Goal: Communication & Community: Ask a question

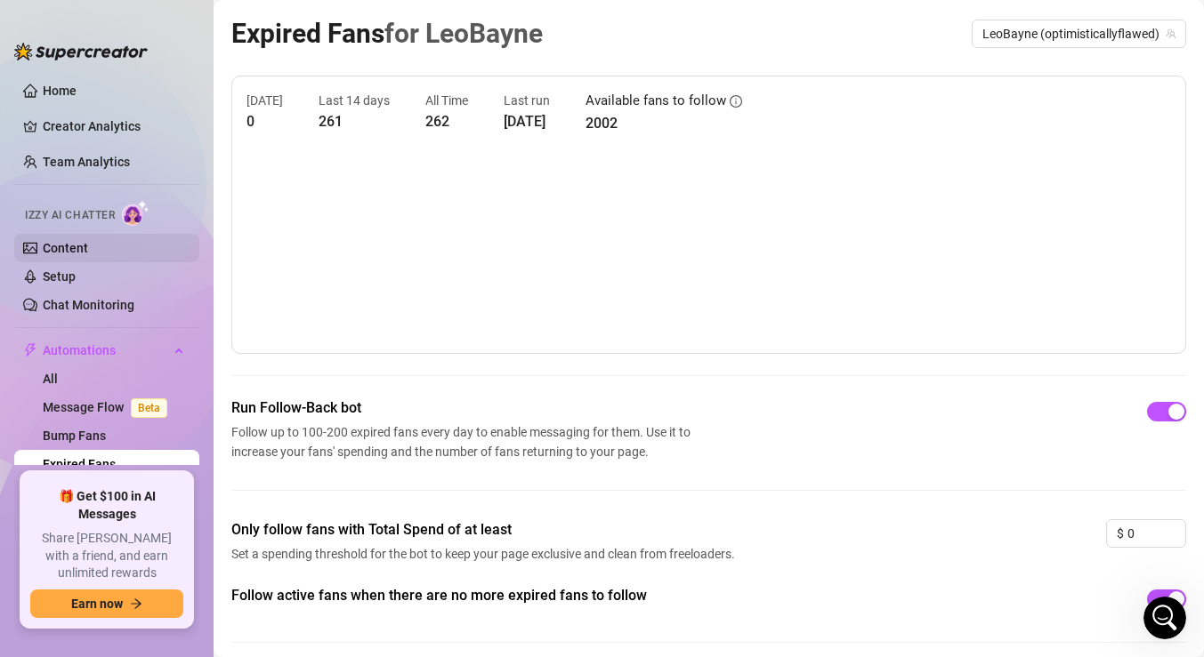
scroll to position [1141, 0]
click at [72, 248] on link "Content" at bounding box center [65, 248] width 45 height 14
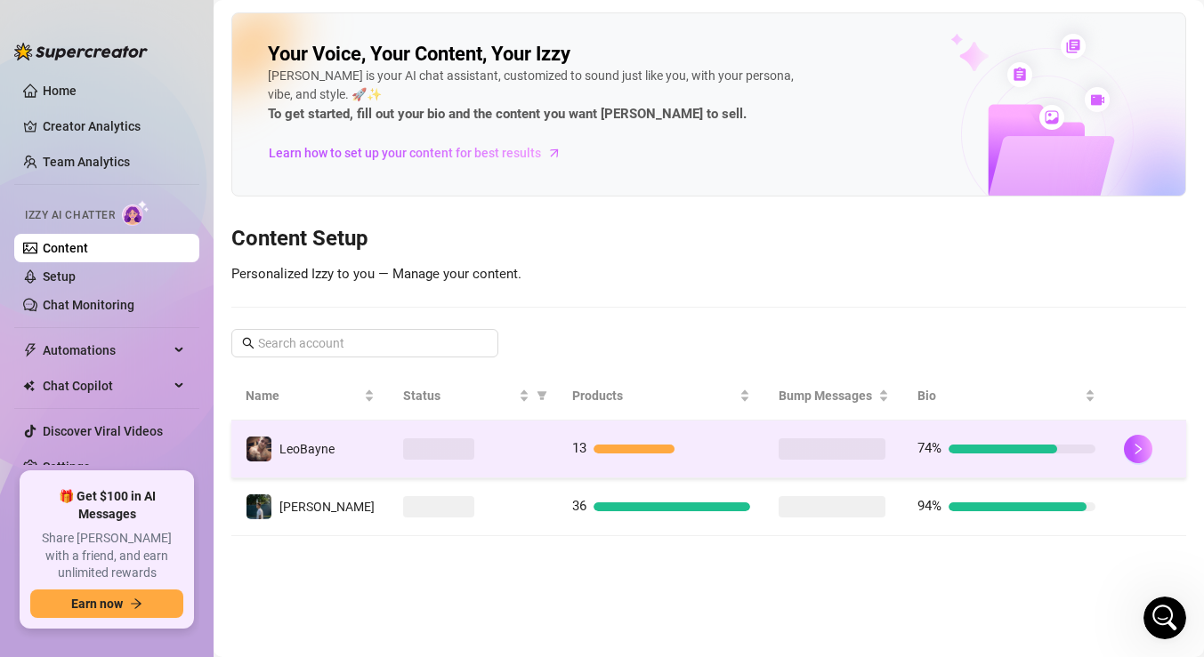
click at [528, 445] on div at bounding box center [473, 449] width 141 height 21
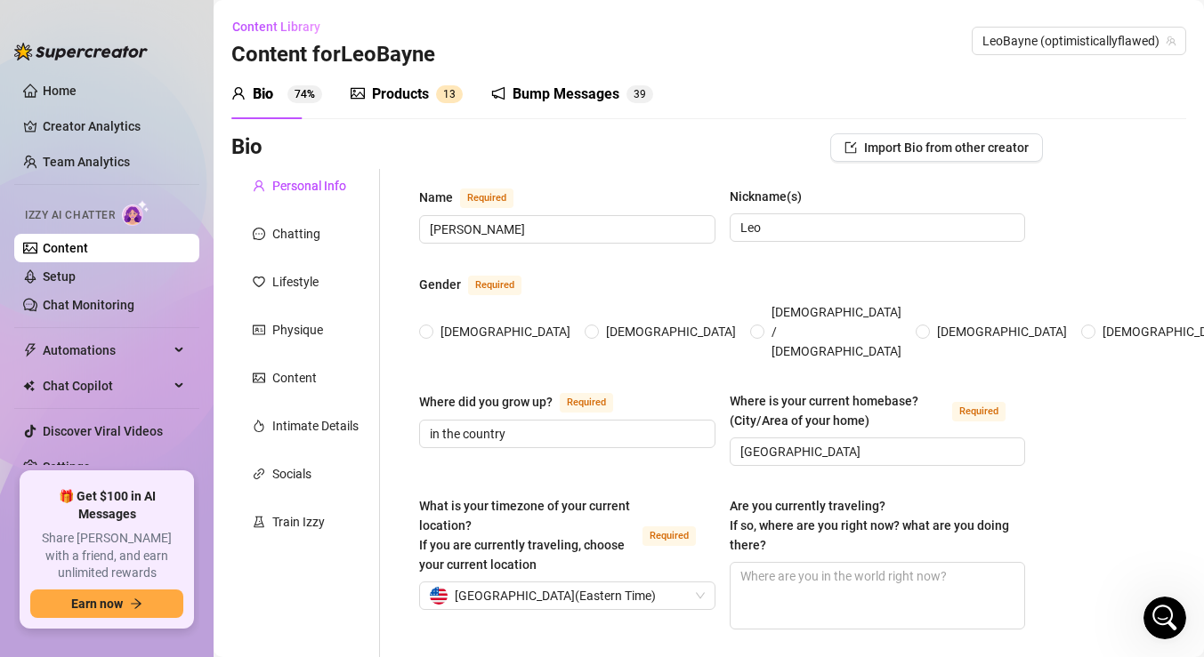
radio input "true"
type input "[DATE]"
click at [415, 95] on div "Products" at bounding box center [400, 94] width 57 height 21
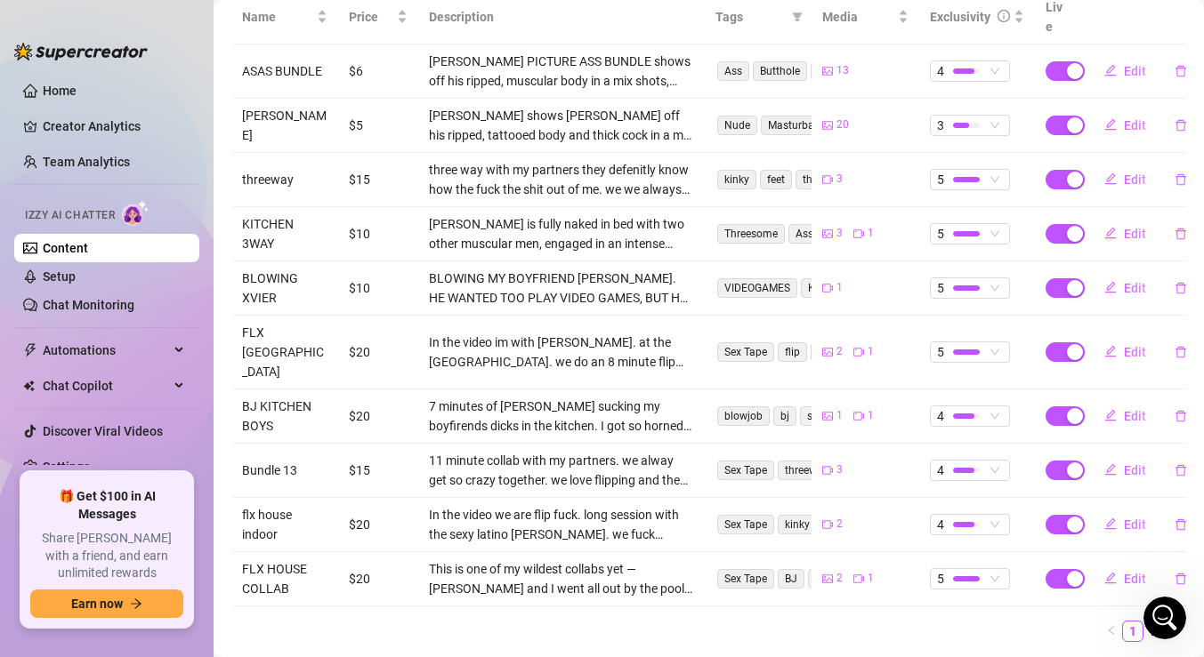
scroll to position [389, 0]
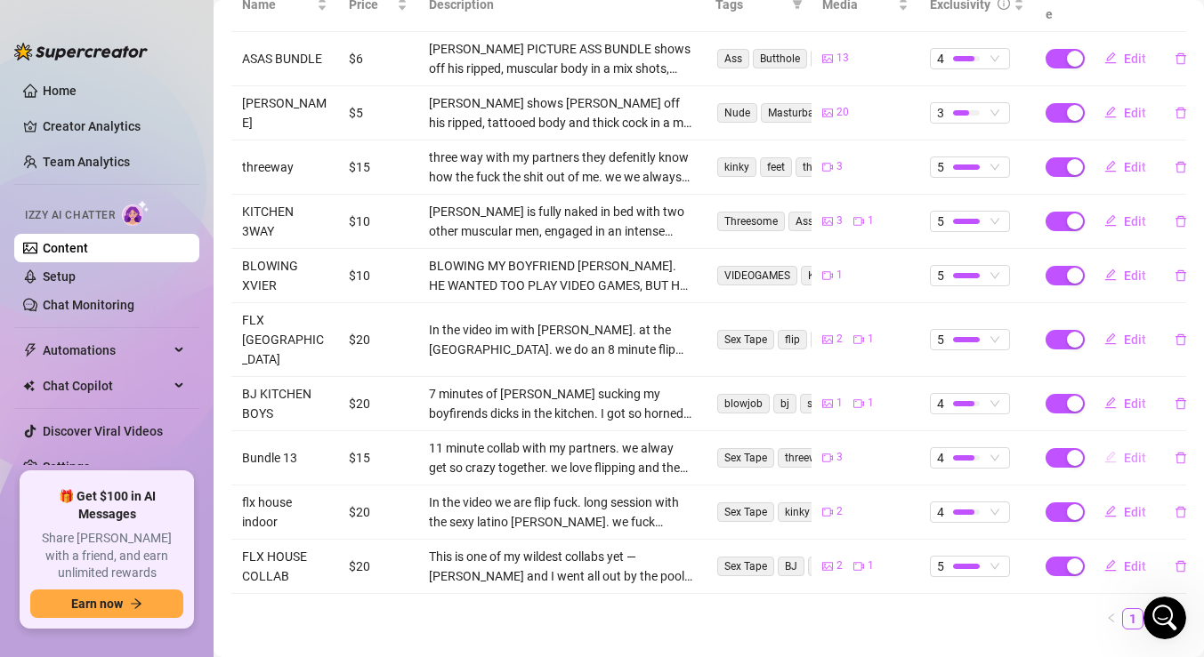
click at [1116, 451] on icon "edit" at bounding box center [1110, 457] width 12 height 12
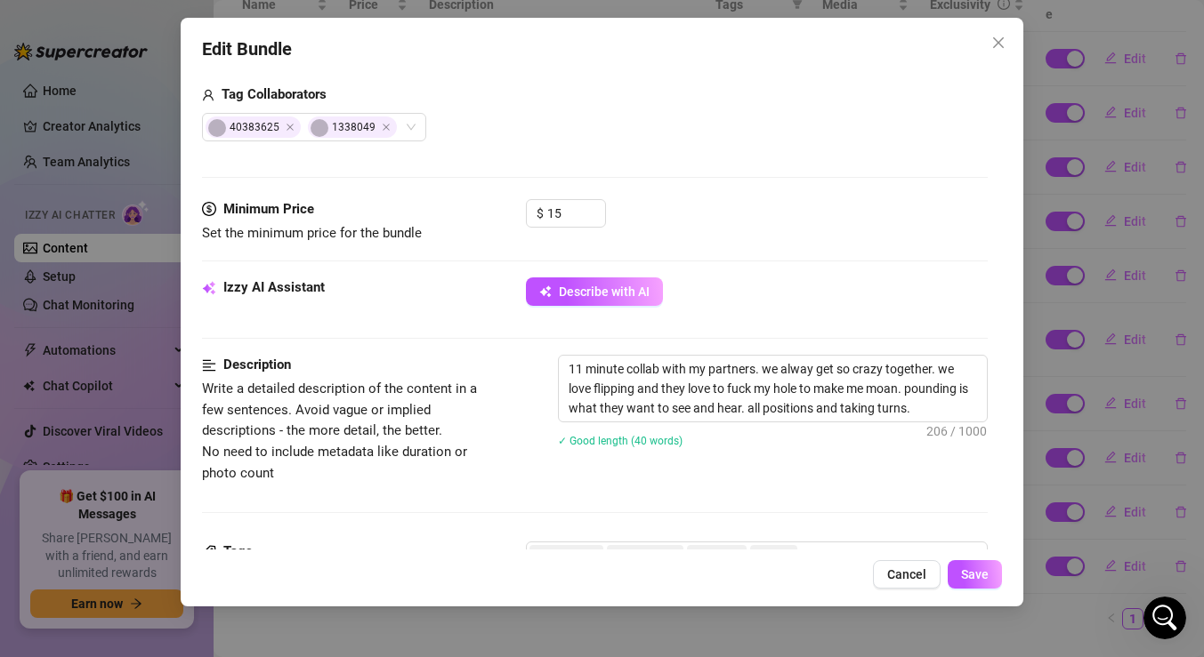
scroll to position [460, 0]
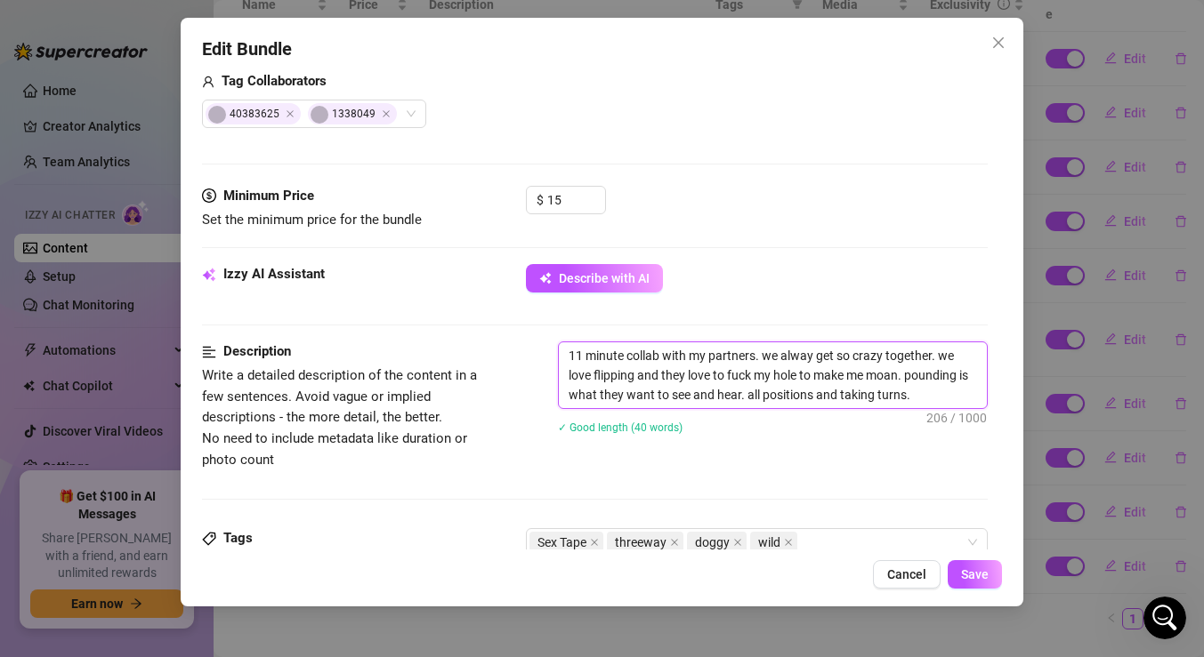
click at [755, 360] on textarea "11 minute collab with my partners. we alway get so crazy together. we love flip…" at bounding box center [773, 376] width 428 height 66
type textarea "11 minute collab with my partners(. we alway get so crazy together. we love fli…"
type textarea "11 minute collab with my partners( . we alway get so crazy together. we love fl…"
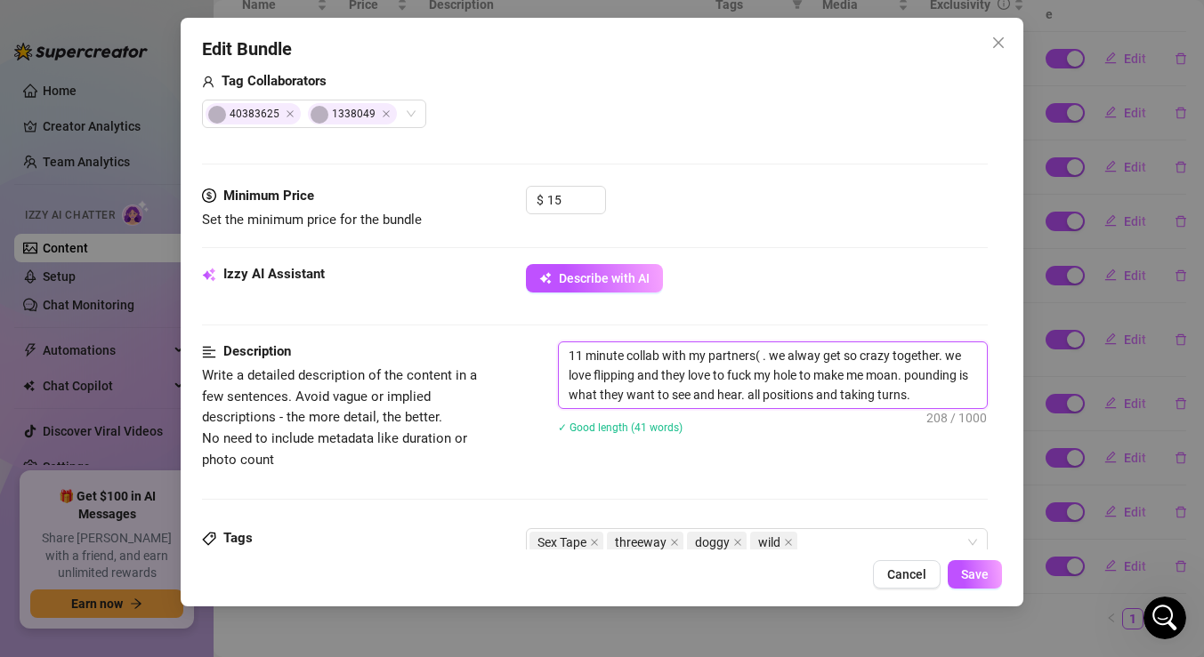
type textarea "11 minute collab with my partners( N. we alway get so crazy together. we love f…"
type textarea "11 minute collab with my partners( NI. we alway get so crazy together. we love …"
type textarea "11 minute collab with my partners( NIC. we alway get so crazy together. we love…"
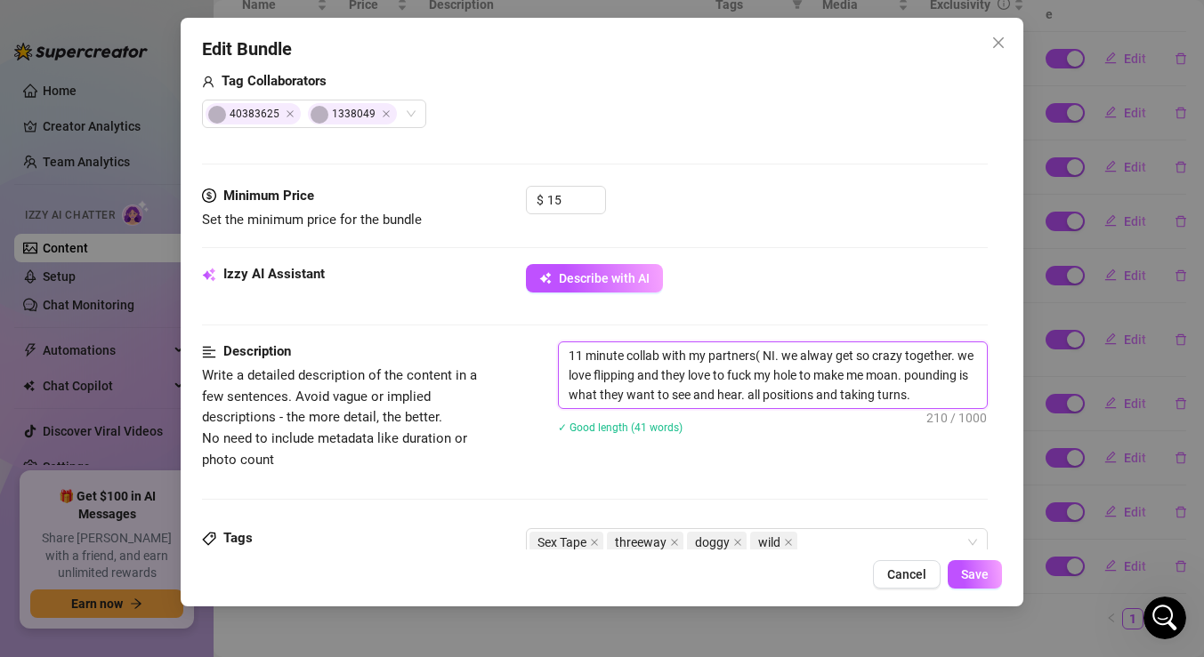
type textarea "11 minute collab with my partners( NIC. we alway get so crazy together. we love…"
type textarea "11 minute collab with my partners( [PERSON_NAME]. we alway get so crazy togethe…"
type textarea "11 minute collab with my partners( [PERSON_NAME] . we alway get so crazy togeth…"
type textarea "11 minute collab with my partners( [PERSON_NAME] we alway get so crazy together…"
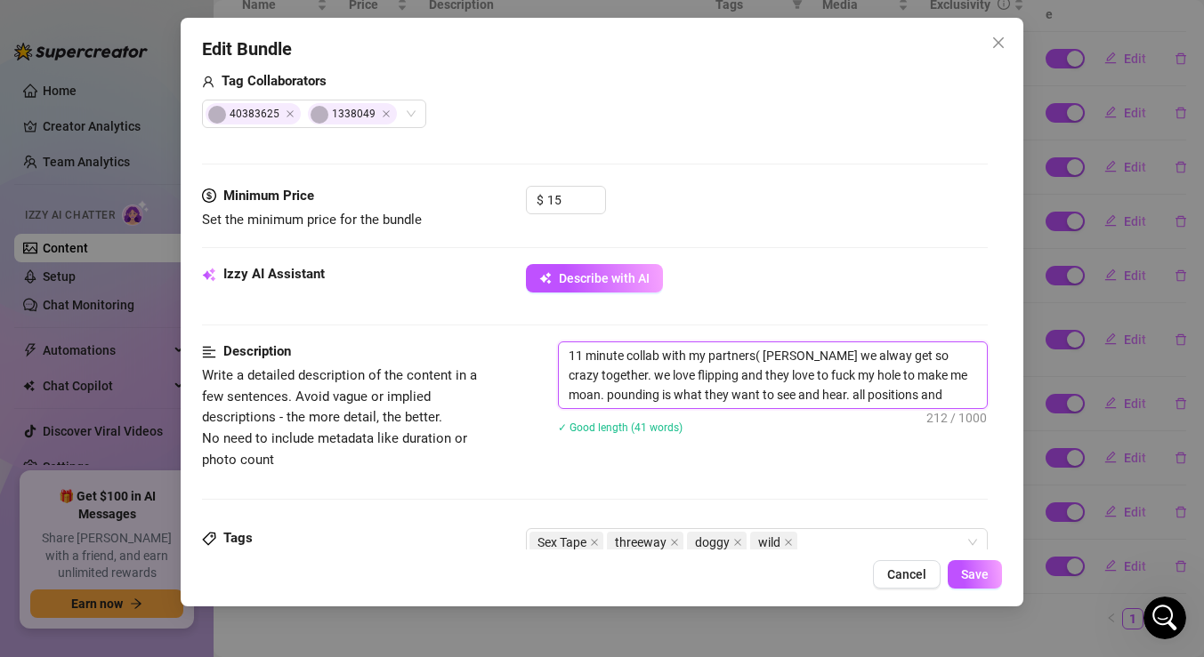
type textarea "11 minute collab with my partners( [PERSON_NAME]. we alway get so crazy togethe…"
type textarea "11 minute collab with my partners( [PERSON_NAME] AND. we alway get so crazy tog…"
type textarea "11 minute collab with my partners( [PERSON_NAME] AND . we alway get so crazy to…"
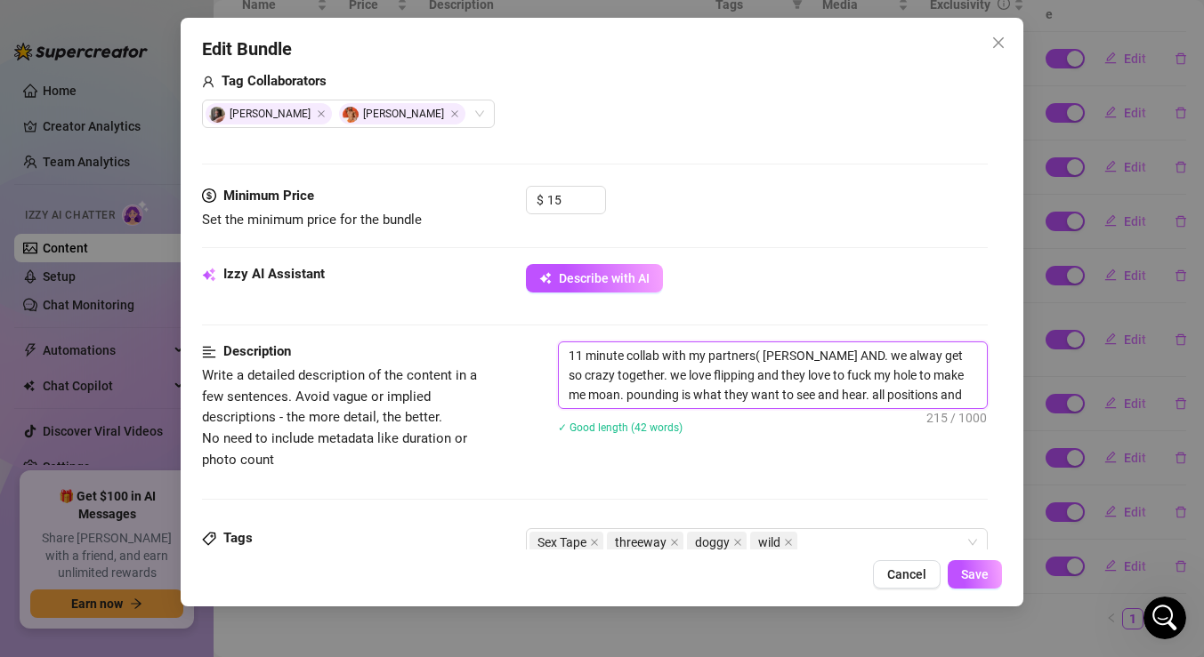
type textarea "11 minute collab with my partners( [PERSON_NAME] AND . we alway get so crazy to…"
type textarea "11 minute collab with my partners( [PERSON_NAME] AND X. we alway get so crazy t…"
type textarea "11 minute collab with my partners( [PERSON_NAME] AND [PERSON_NAME] we alway get…"
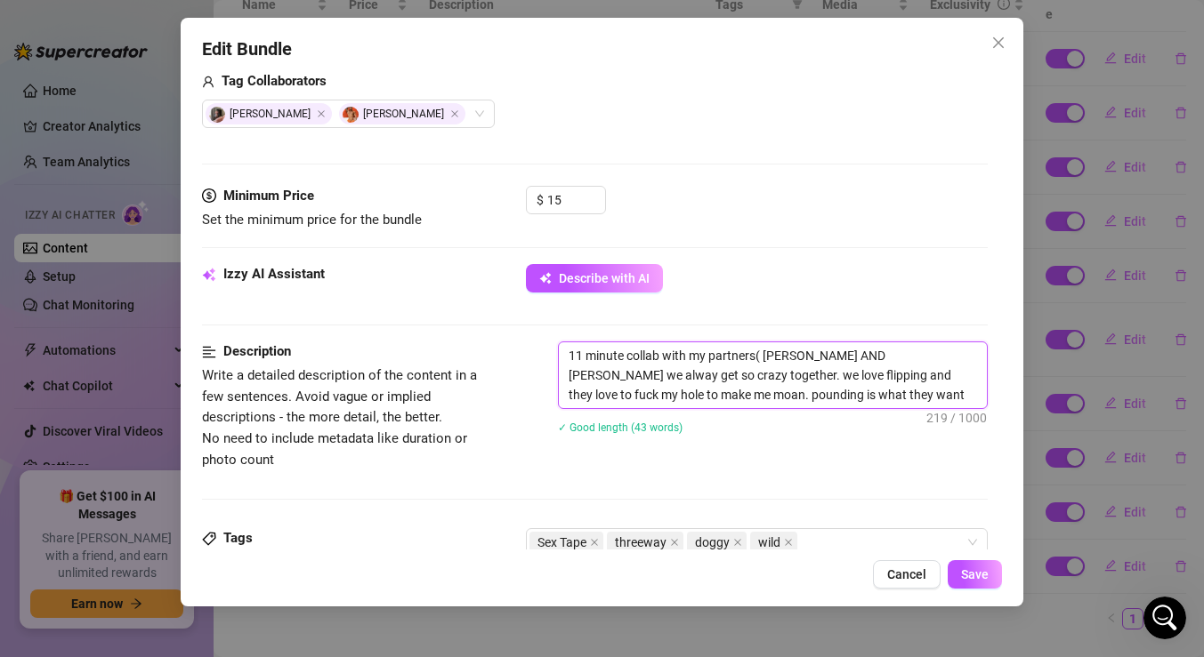
type textarea "11 minute collab with my partners( [PERSON_NAME] AND XAV. we alway get so crazy…"
type textarea "11 minute collab with my partners( [PERSON_NAME] AND [PERSON_NAME]. we alway ge…"
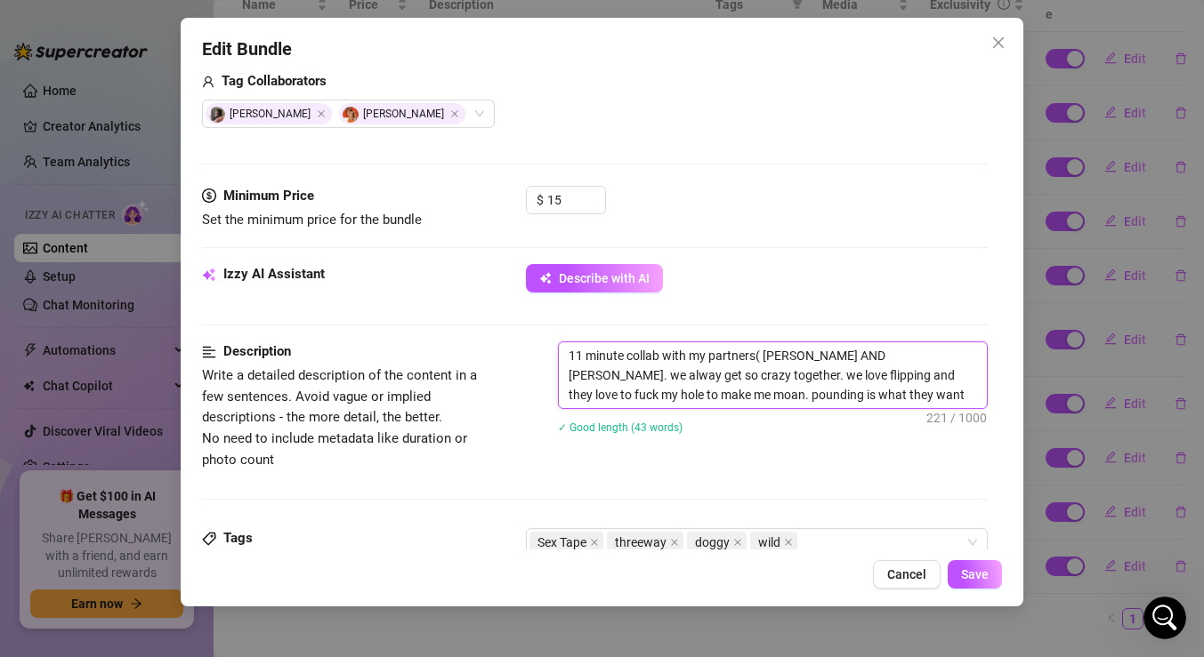
type textarea "11 minute collab with my partners( [PERSON_NAME] AND [PERSON_NAME]. we alway ge…"
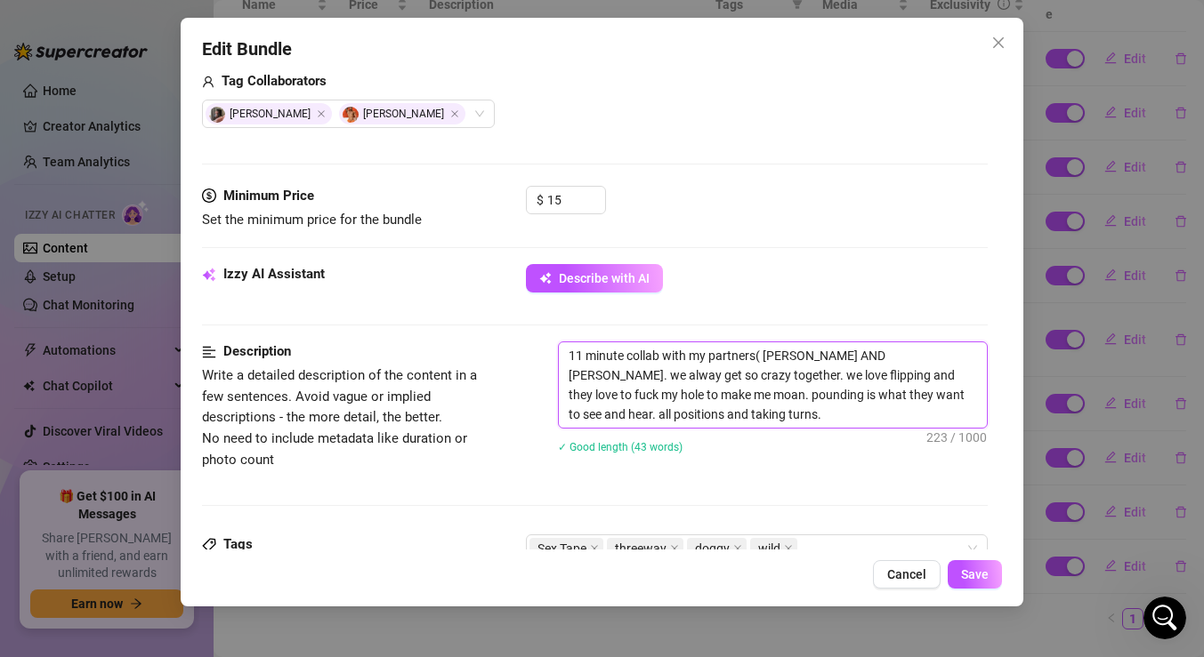
type textarea "11 minute collab with my partners( [PERSON_NAME] AND [PERSON_NAME]). we alway g…"
drag, startPoint x: 868, startPoint y: 355, endPoint x: 757, endPoint y: 351, distance: 111.3
click at [757, 351] on textarea "11 minute collab with my partners( [PERSON_NAME] AND [PERSON_NAME]). we alway g…" at bounding box center [773, 385] width 428 height 85
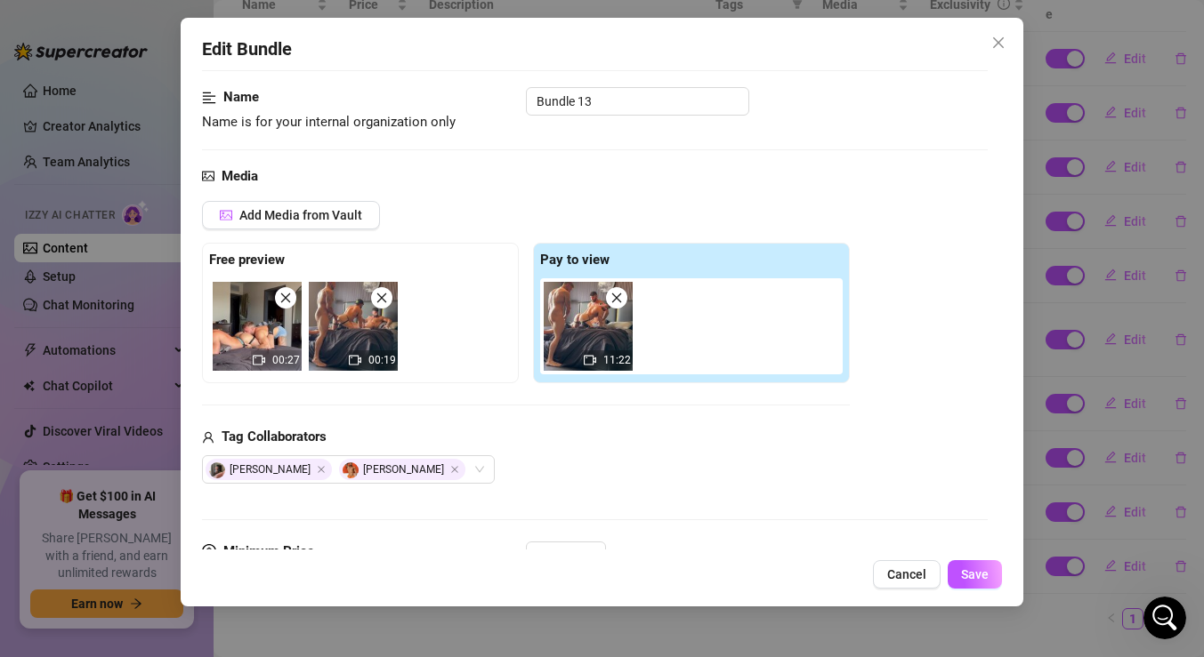
scroll to position [0, 0]
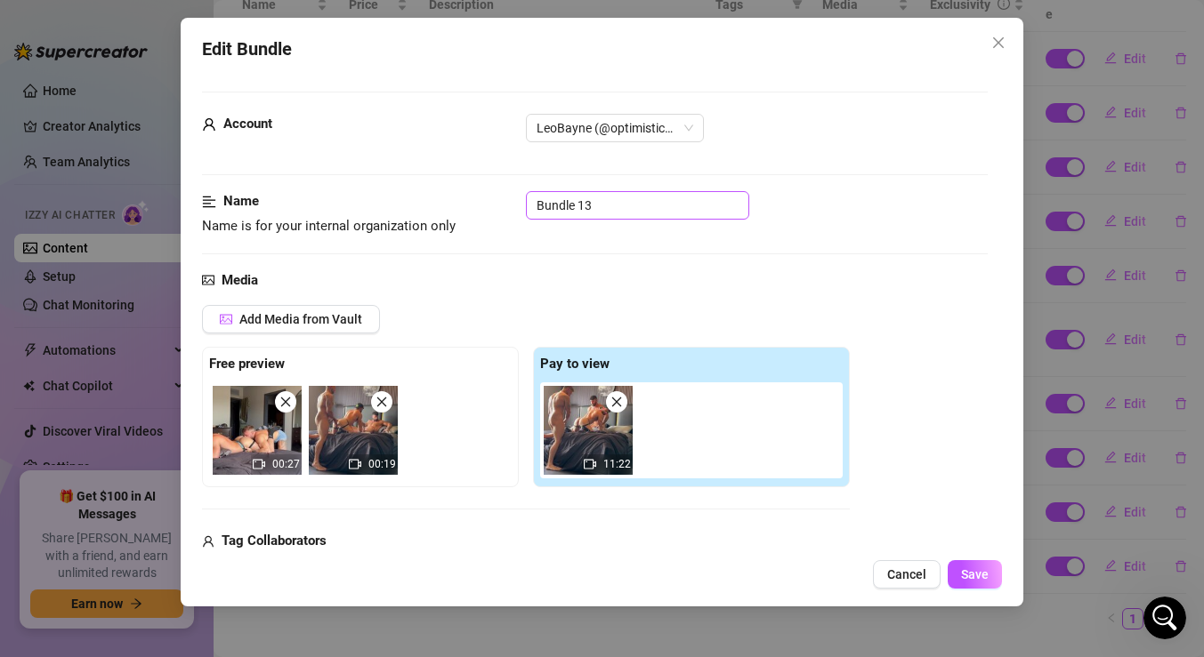
type textarea "11 minute collab with my partners( [PERSON_NAME] AND [PERSON_NAME]). we alway g…"
drag, startPoint x: 609, startPoint y: 208, endPoint x: 359, endPoint y: 205, distance: 249.1
click at [365, 205] on div "Name Name is for your internal organization only Bundle 13" at bounding box center [595, 213] width 786 height 45
paste input "( [PERSON_NAME] AND [PERSON_NAME])"
type input "( [PERSON_NAME] AND [PERSON_NAME])"
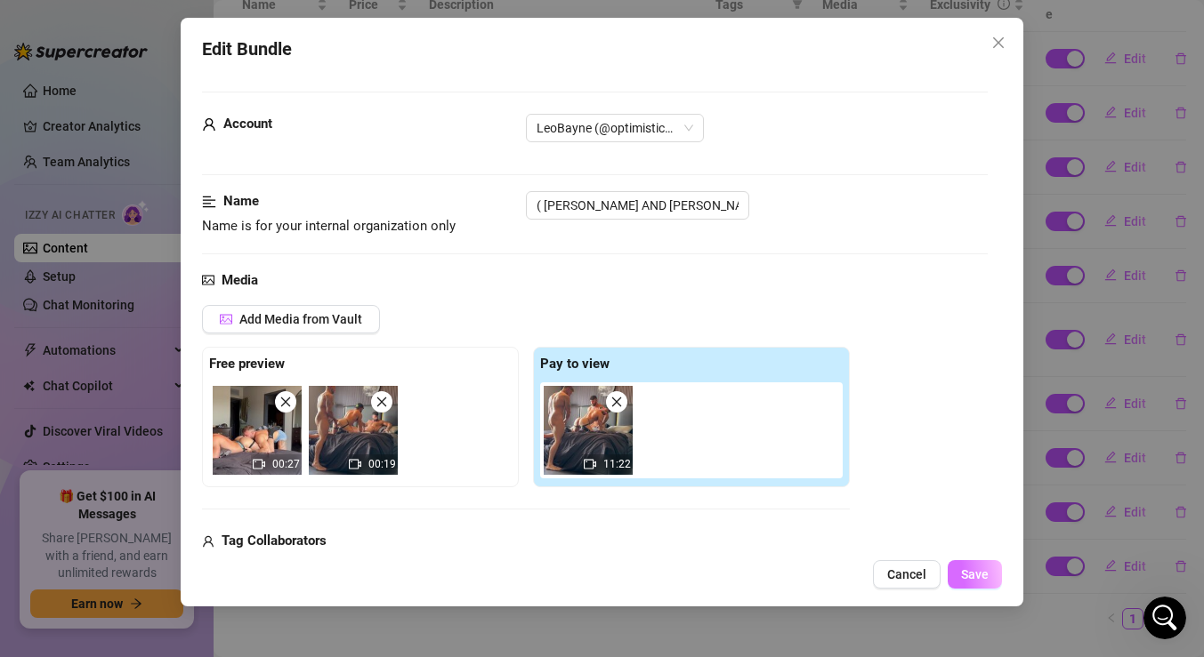
click at [972, 579] on span "Save" at bounding box center [975, 575] width 28 height 14
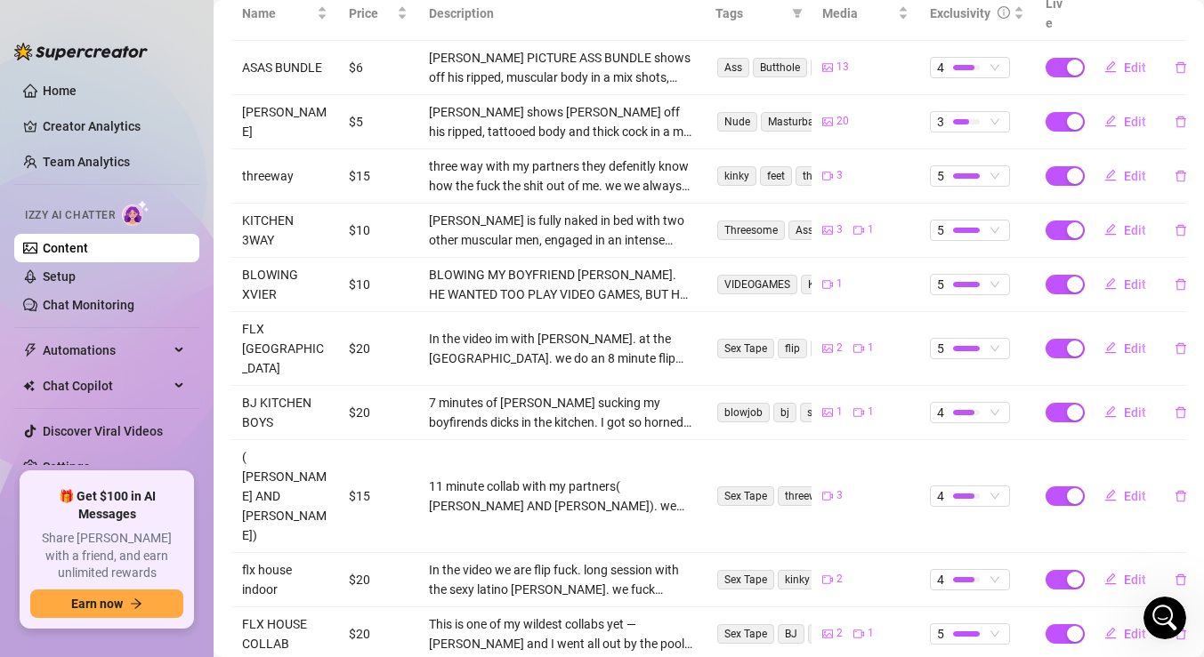
scroll to position [389, 0]
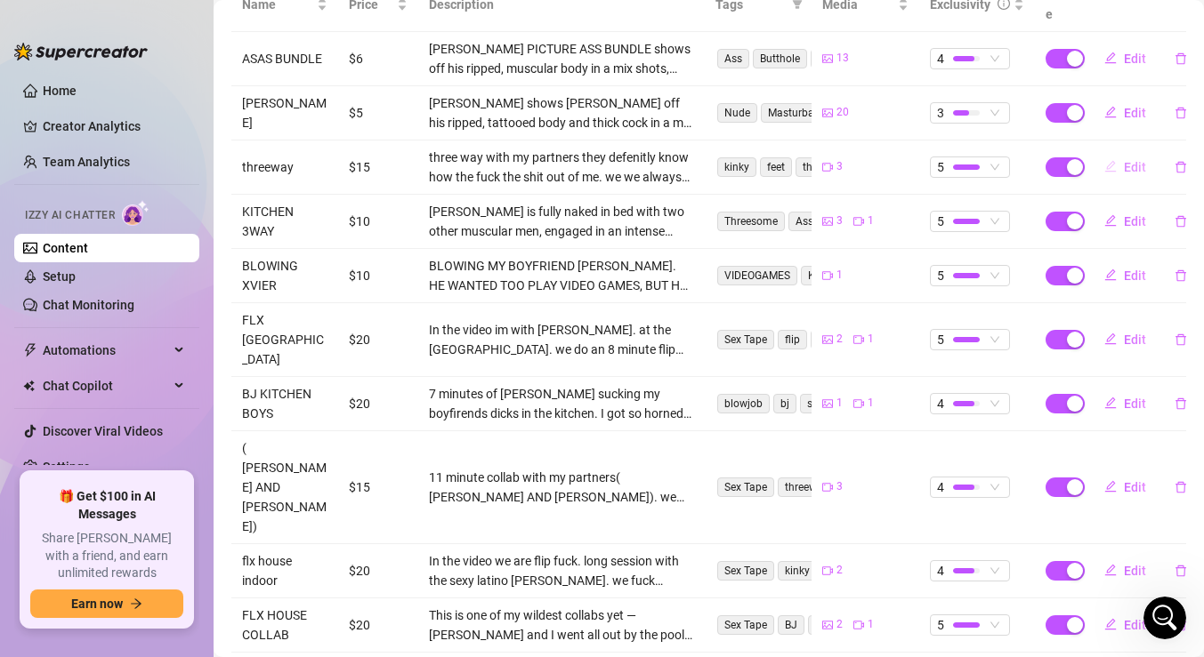
click at [1122, 153] on button "Edit" at bounding box center [1125, 167] width 70 height 28
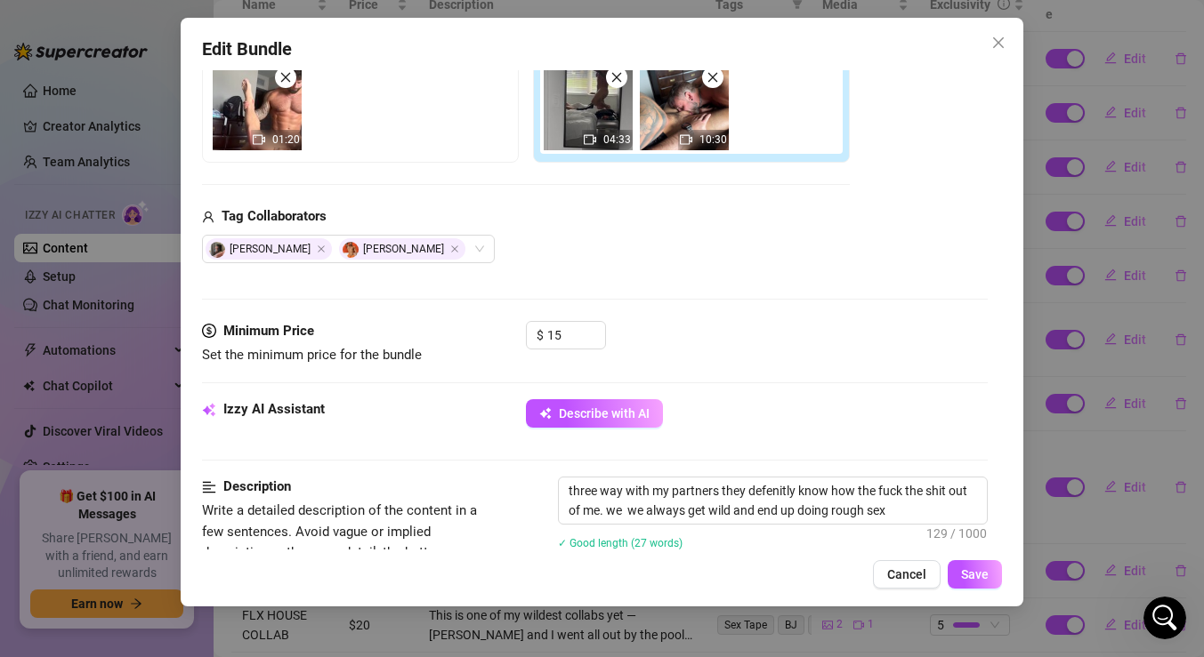
scroll to position [392, 0]
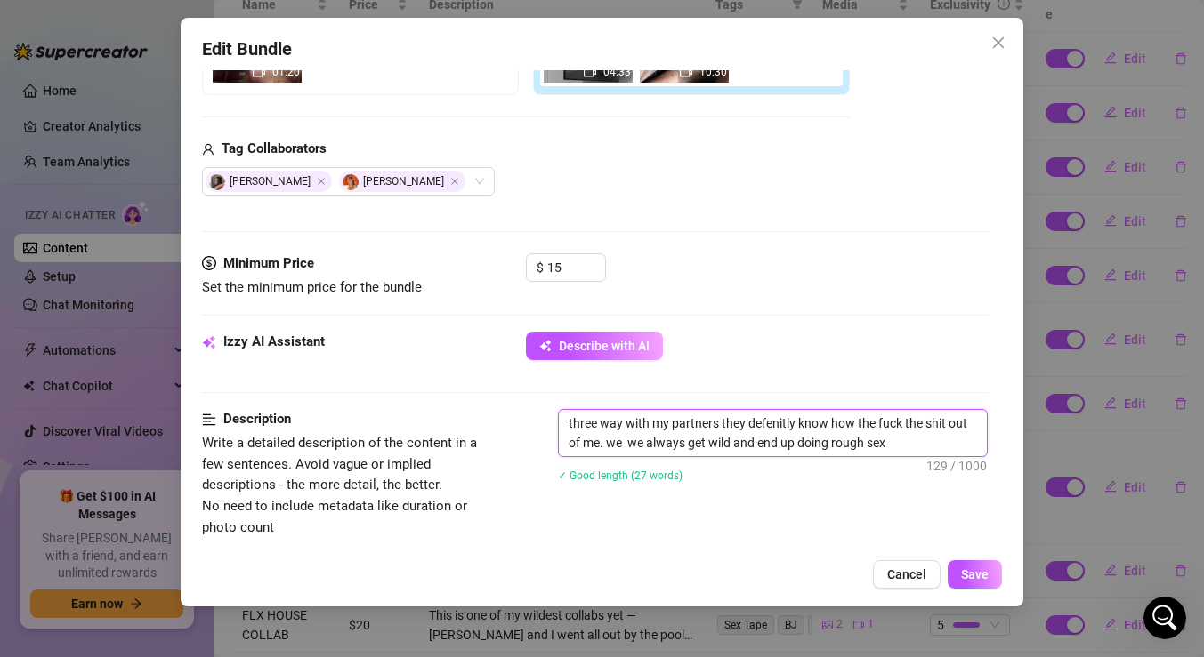
click at [721, 416] on textarea "three way with my partners they defenitly know how the fuck the shit out of me.…" at bounding box center [773, 433] width 428 height 46
paste textarea "( [PERSON_NAME] AND [PERSON_NAME])"
type textarea "three way with my partners ( [PERSON_NAME] AND [PERSON_NAME])they defenitly kno…"
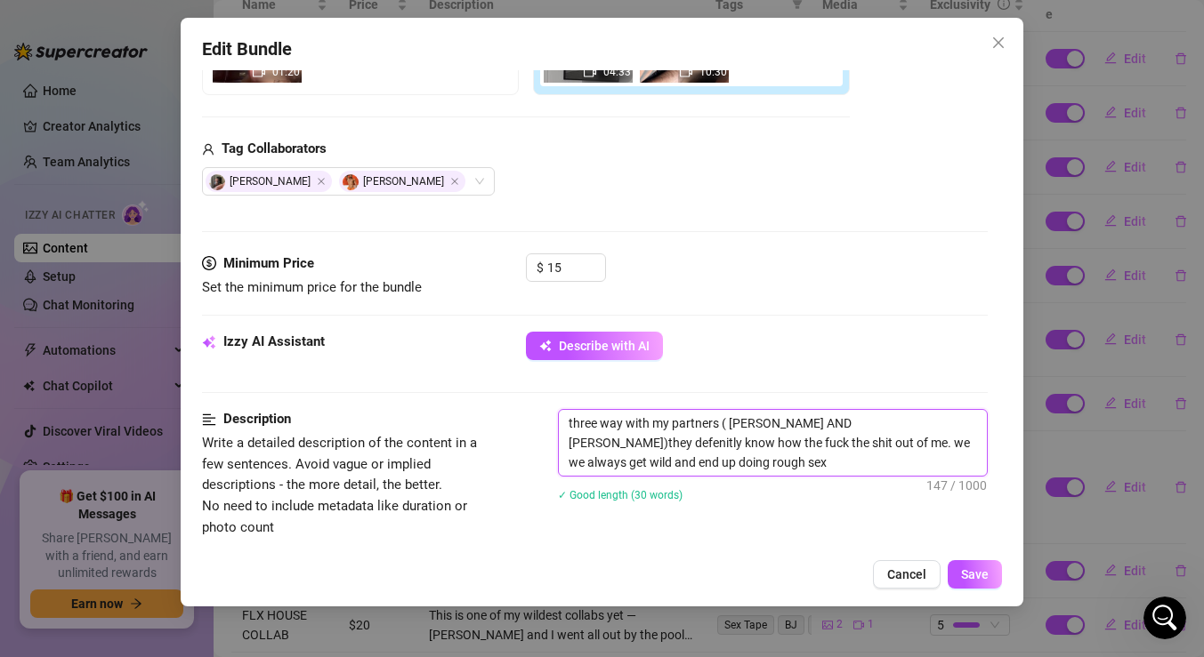
type textarea "three way with my partners ( [PERSON_NAME] AND [PERSON_NAME]) they defenitly kn…"
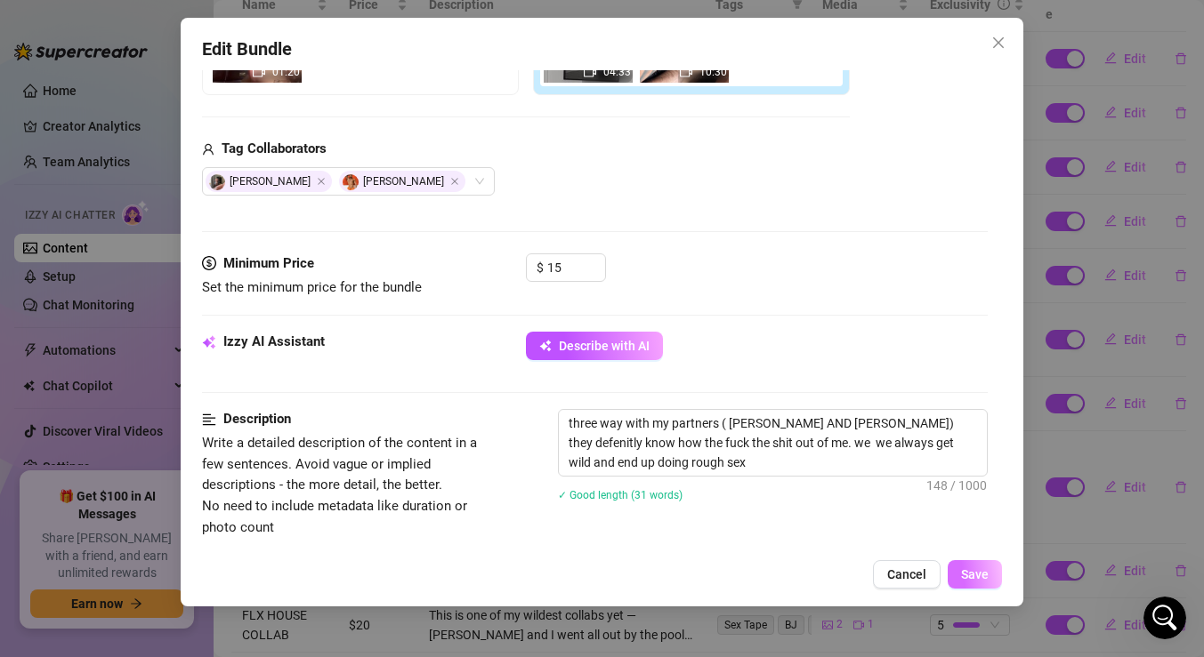
click at [974, 578] on span "Save" at bounding box center [975, 575] width 28 height 14
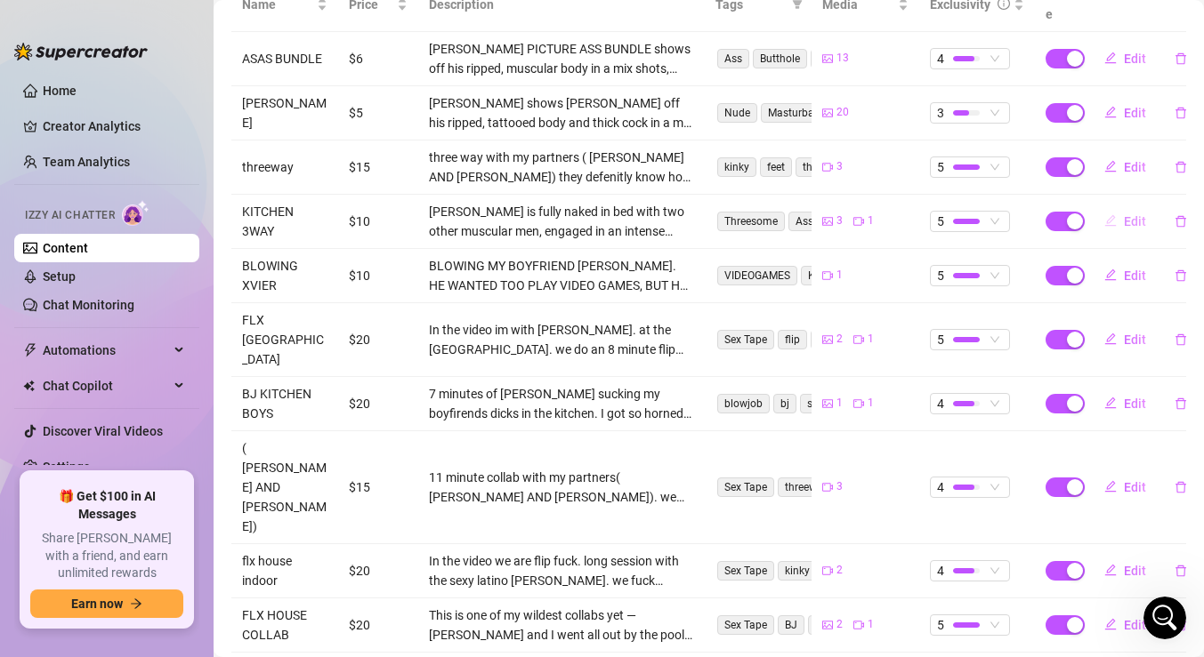
click at [1116, 209] on button "Edit" at bounding box center [1125, 221] width 70 height 28
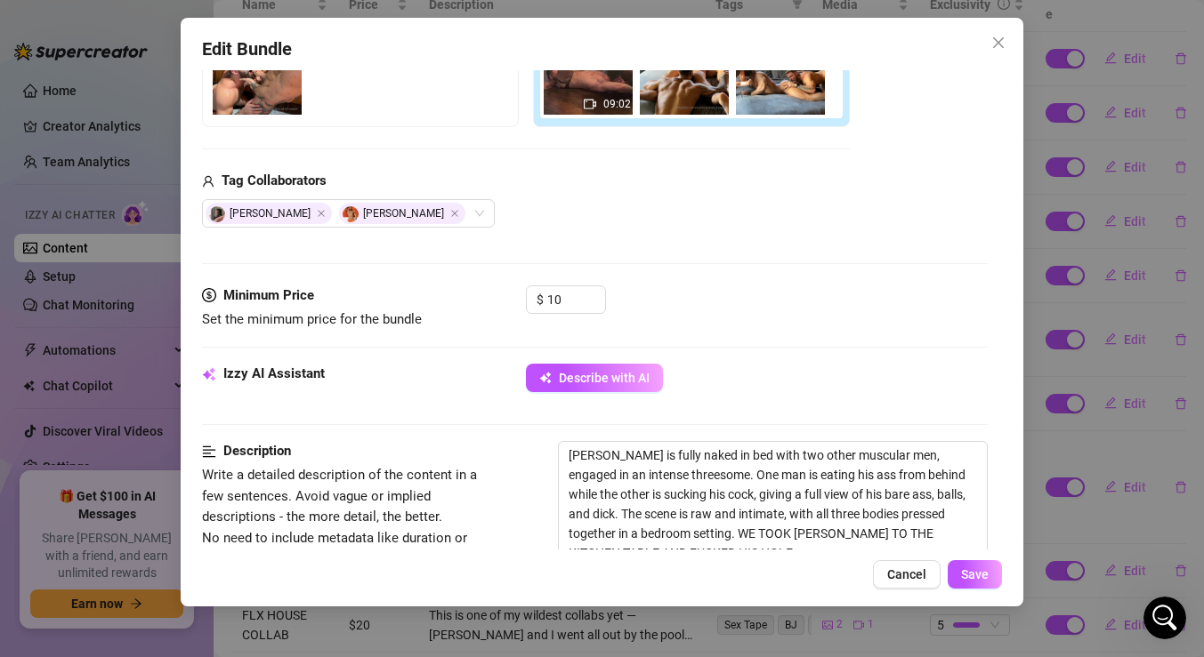
scroll to position [357, 0]
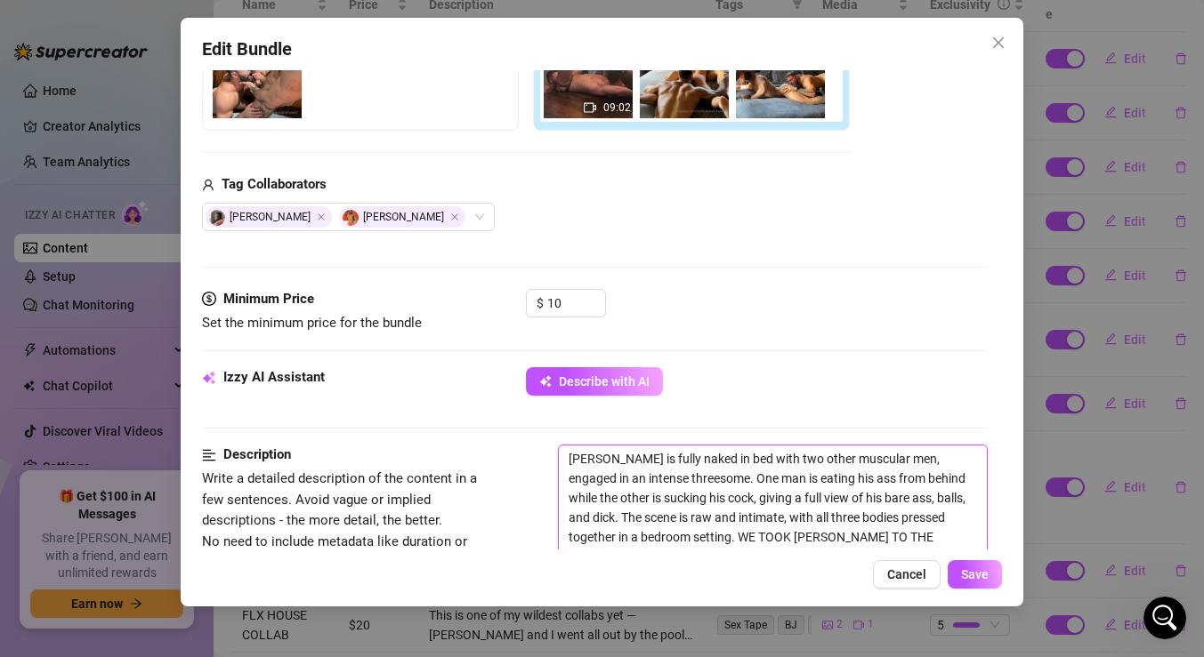
click at [874, 452] on textarea "[PERSON_NAME] is fully naked in bed with two other muscular men, engaged in an …" at bounding box center [773, 508] width 428 height 125
type textarea "[PERSON_NAME] is fully naked in bed with two other muscular men, engaged in an …"
paste textarea "( [PERSON_NAME] AND [PERSON_NAME])"
type textarea "[PERSON_NAME] is fully naked in bed with two other muscular ( [PERSON_NAME] AND…"
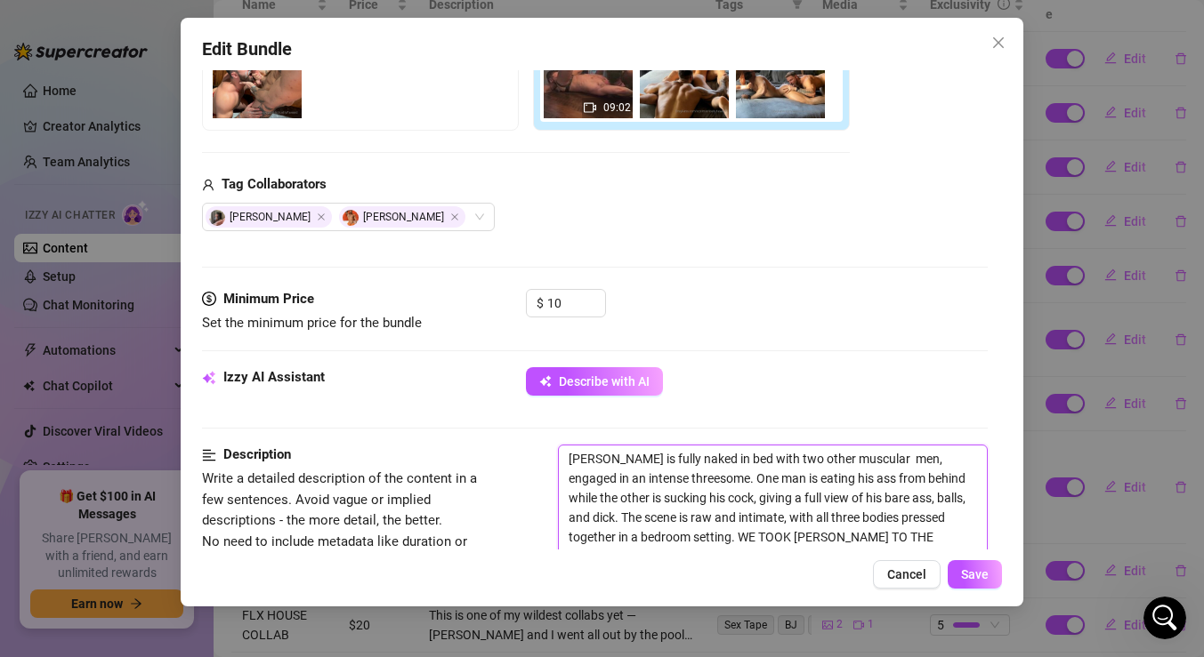
type textarea "[PERSON_NAME] is fully naked in bed with two other muscular ( [PERSON_NAME] AND…"
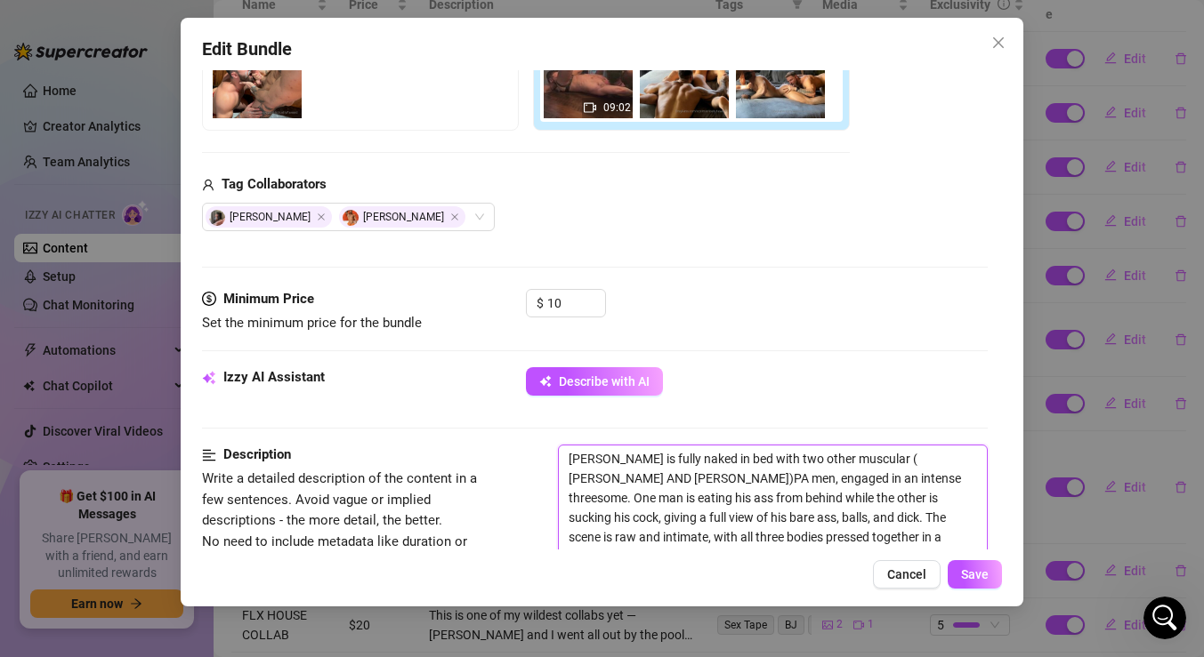
type textarea "[PERSON_NAME] is fully naked in bed with two other muscular ( [PERSON_NAME] AND…"
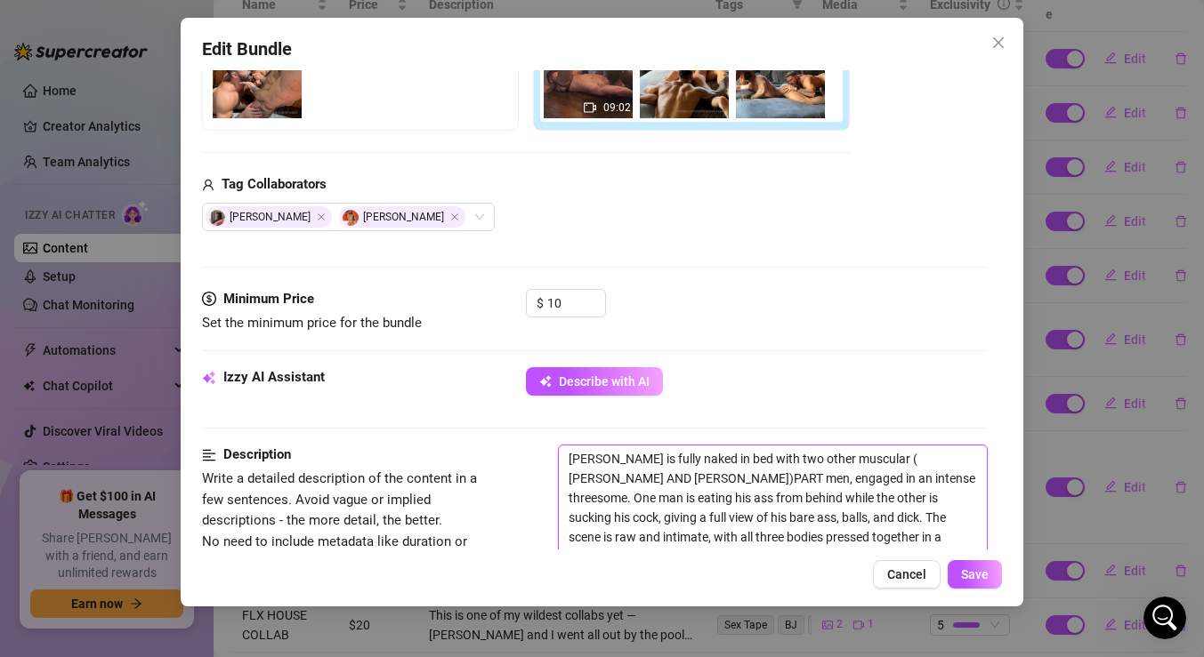
type textarea "[PERSON_NAME] is fully naked in bed with two other muscular ( [PERSON_NAME] AND…"
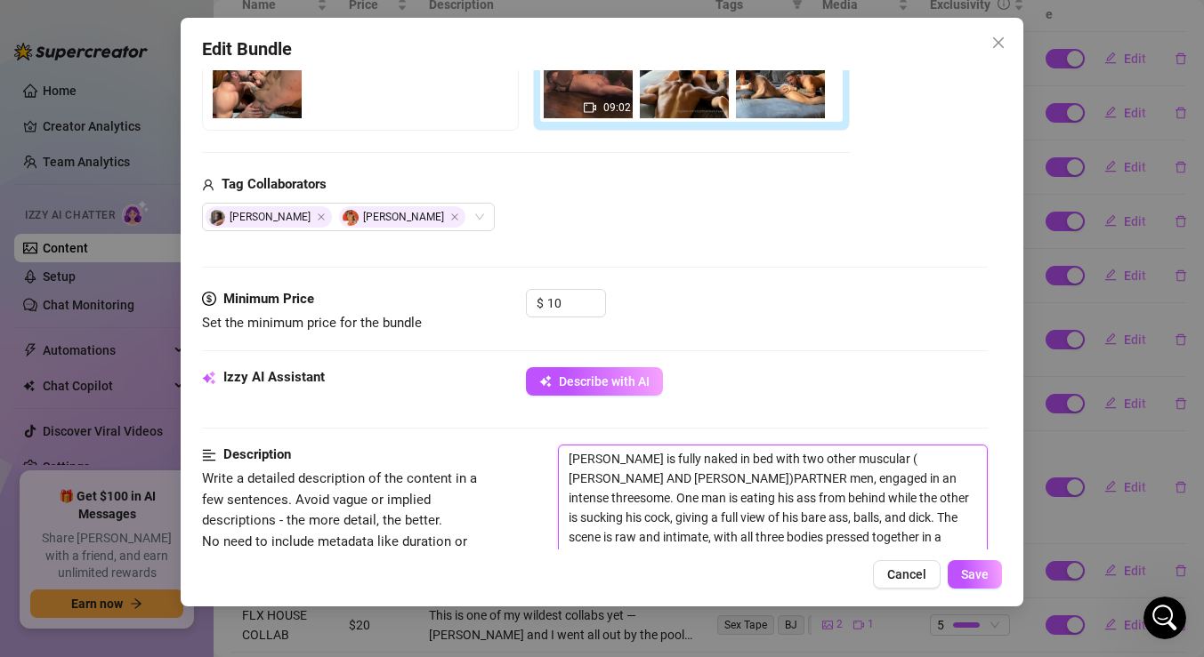
type textarea "[PERSON_NAME] is fully naked in bed with two other muscular ( [PERSON_NAME] AND…"
click at [970, 578] on span "Save" at bounding box center [975, 575] width 28 height 14
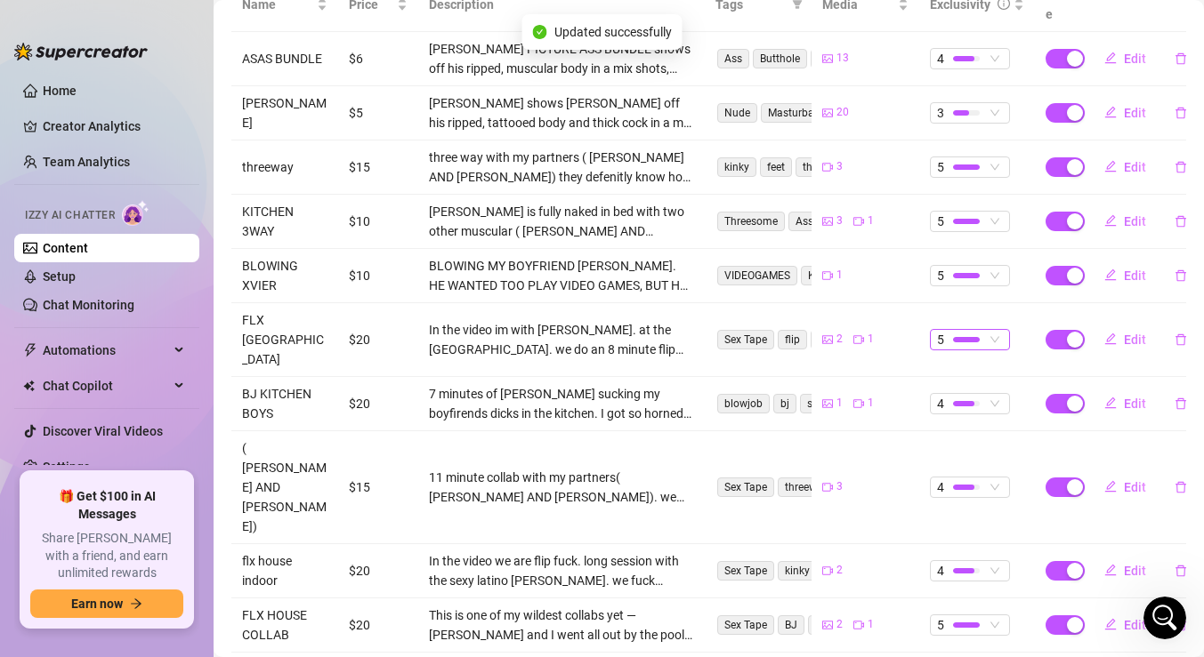
scroll to position [389, 0]
click at [1124, 397] on span "Edit" at bounding box center [1135, 404] width 22 height 14
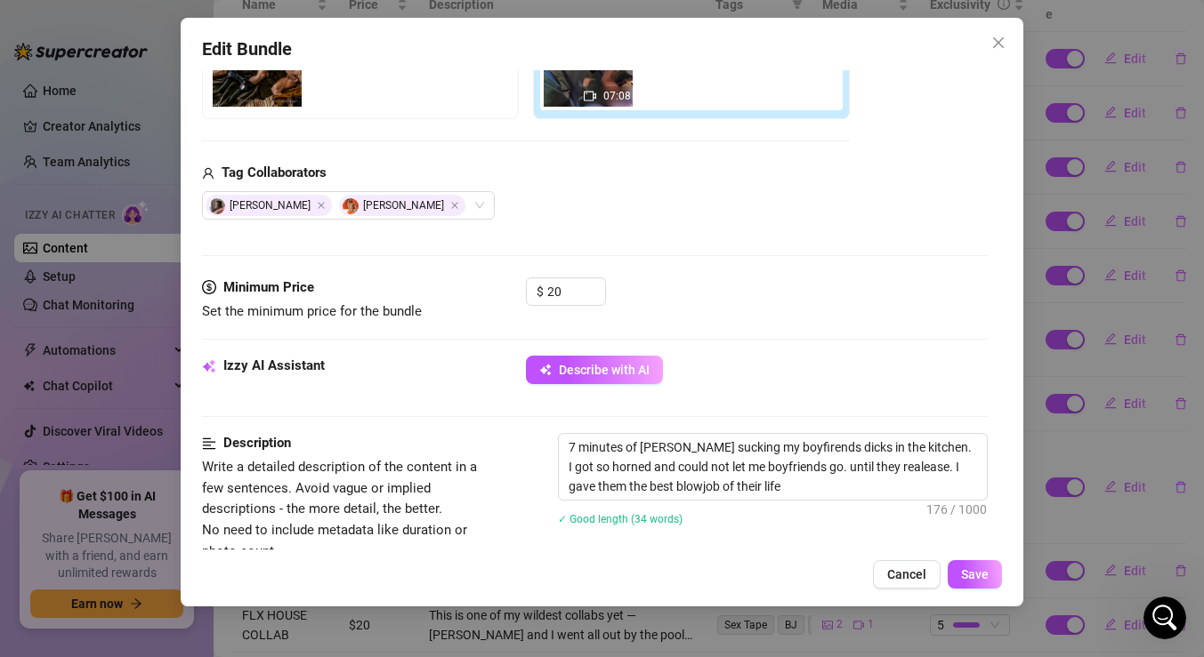
scroll to position [414, 0]
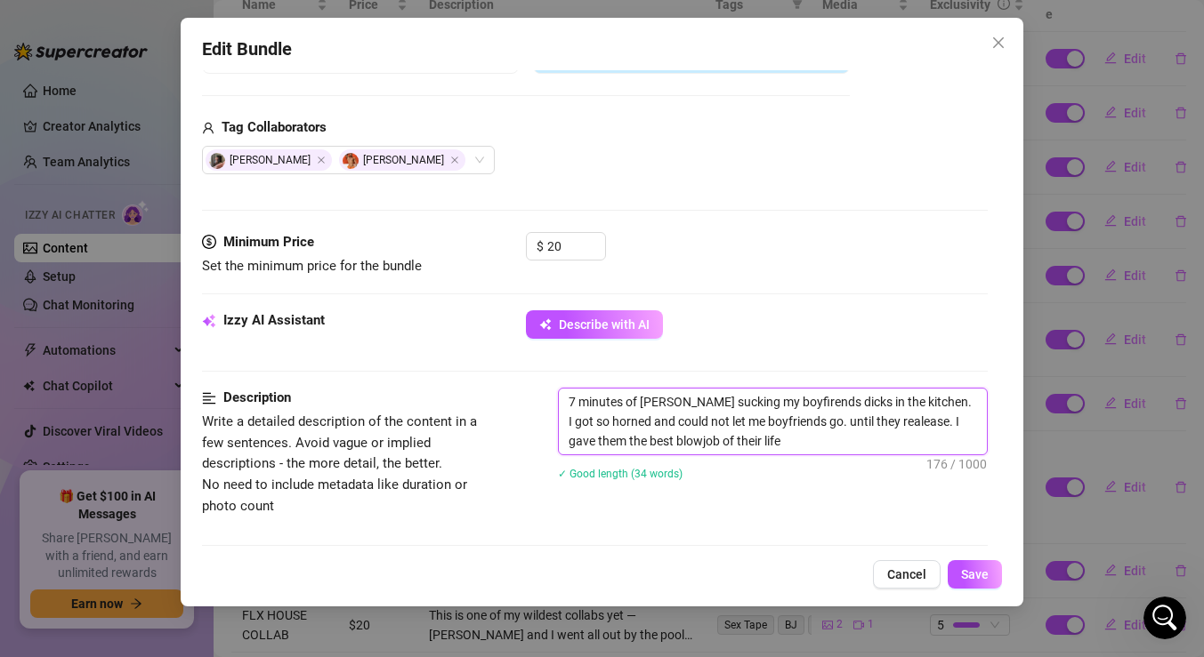
drag, startPoint x: 781, startPoint y: 402, endPoint x: 727, endPoint y: 399, distance: 54.3
click at [727, 400] on textarea "7 minutes of [PERSON_NAME] sucking my boyfirends dicks in the kitchen. I got so…" at bounding box center [773, 422] width 428 height 66
type textarea "7 minutes of [PERSON_NAME] sucking my Ps dicks in the kitchen. I got so horned …"
type textarea "7 minutes of [PERSON_NAME] sucking my PAs dicks in the kitchen. I got so horned…"
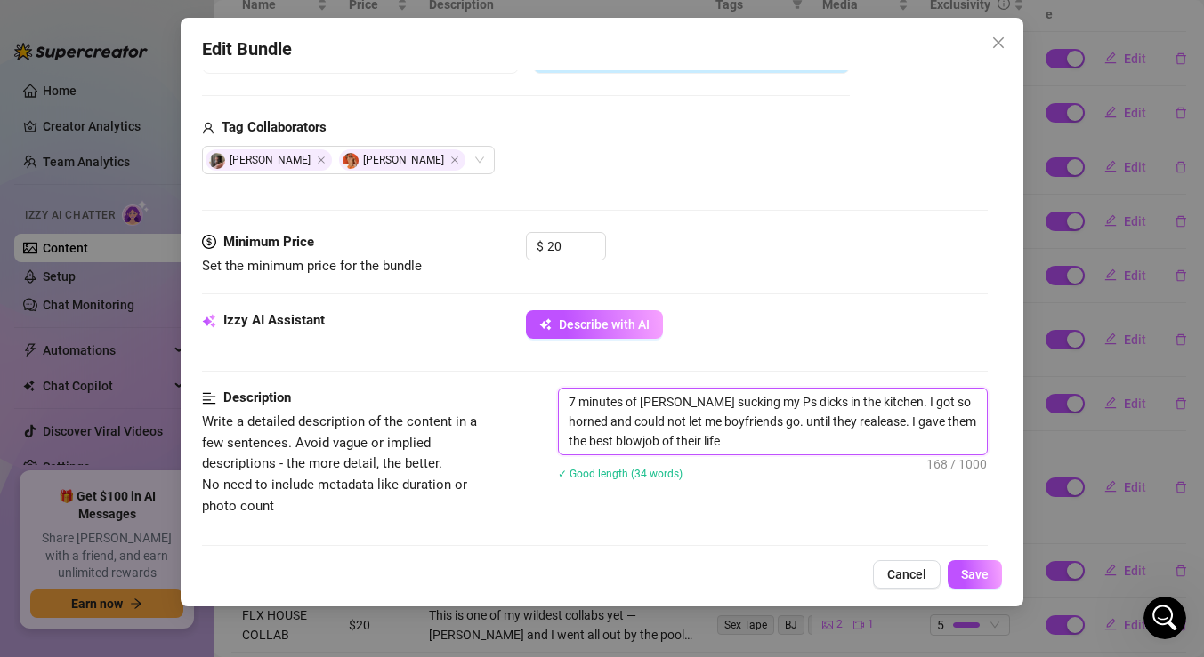
type textarea "7 minutes of [PERSON_NAME] sucking my PAs dicks in the kitchen. I got so horned…"
type textarea "7 minutes of [PERSON_NAME] sucking my PARs dicks in the kitchen. I got so horne…"
type textarea "7 minutes of [PERSON_NAME] sucking my PARTs dicks in the kitchen. I got so horn…"
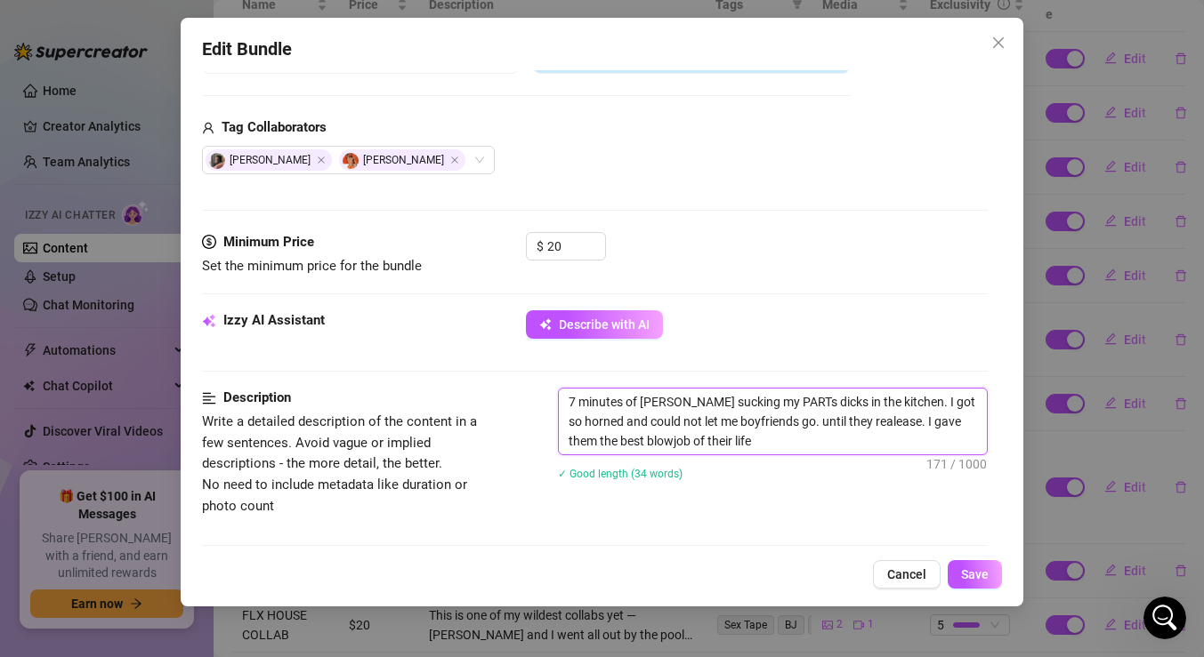
type textarea "7 minutes of [PERSON_NAME] sucking my PARTNs dicks in the kitchen. I got so hor…"
type textarea "7 minutes of [PERSON_NAME] sucking my PARTNEs dicks in the kitchen. I got so ho…"
type textarea "7 minutes of [PERSON_NAME] my PARTNERs dicks in the kitchen. I got so horned an…"
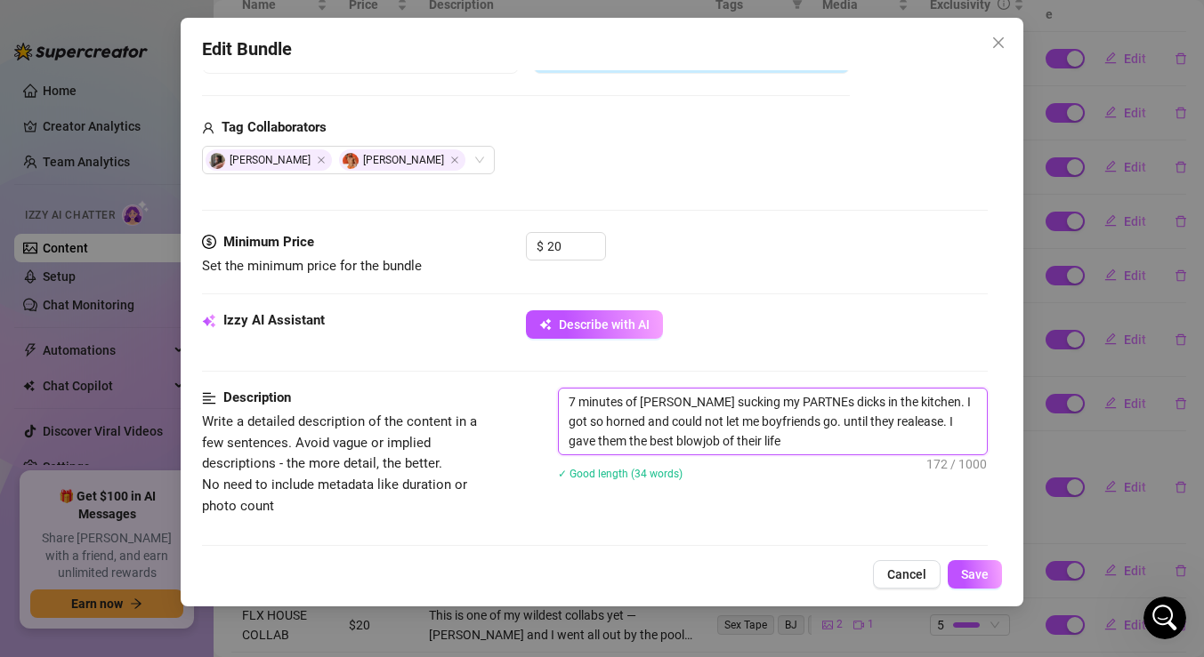
type textarea "7 minutes of [PERSON_NAME] my PARTNERs dicks in the kitchen. I got so horned an…"
paste textarea "( [PERSON_NAME] AND [PERSON_NAME])"
type textarea "7 minutes of [PERSON_NAME] my PARTNERs ( [PERSON_NAME] AND [PERSON_NAME]) dicks…"
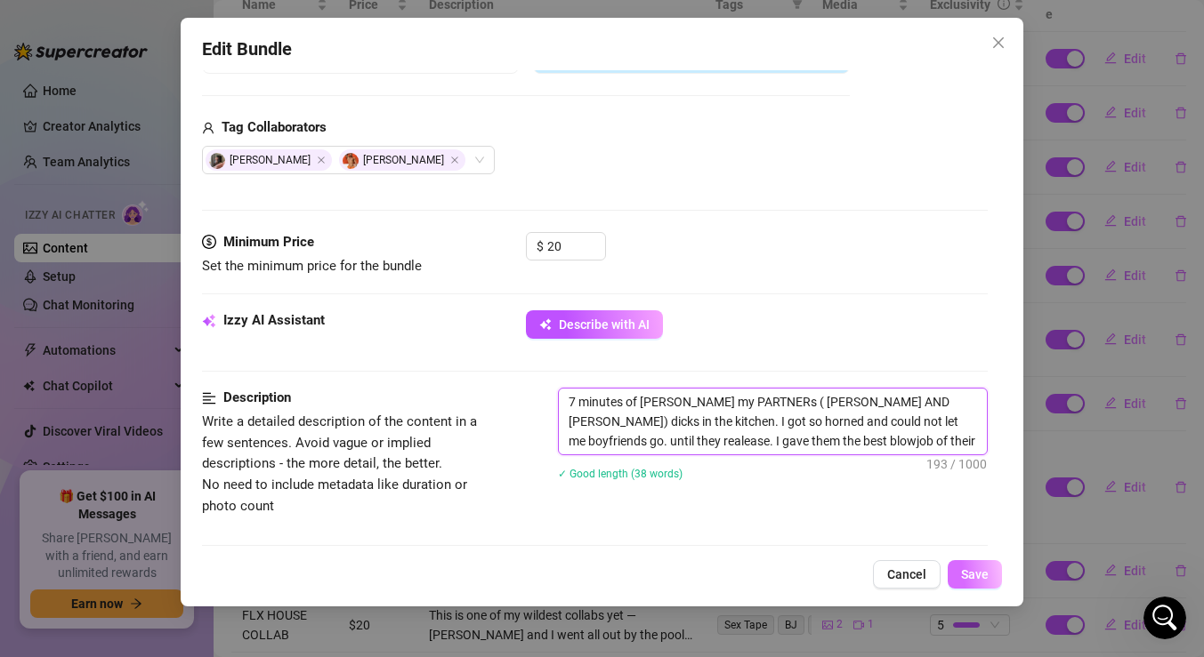
type textarea "7 minutes of [PERSON_NAME] my PARTNERs ( [PERSON_NAME] AND [PERSON_NAME]) dicks…"
click at [958, 563] on button "Save" at bounding box center [974, 574] width 54 height 28
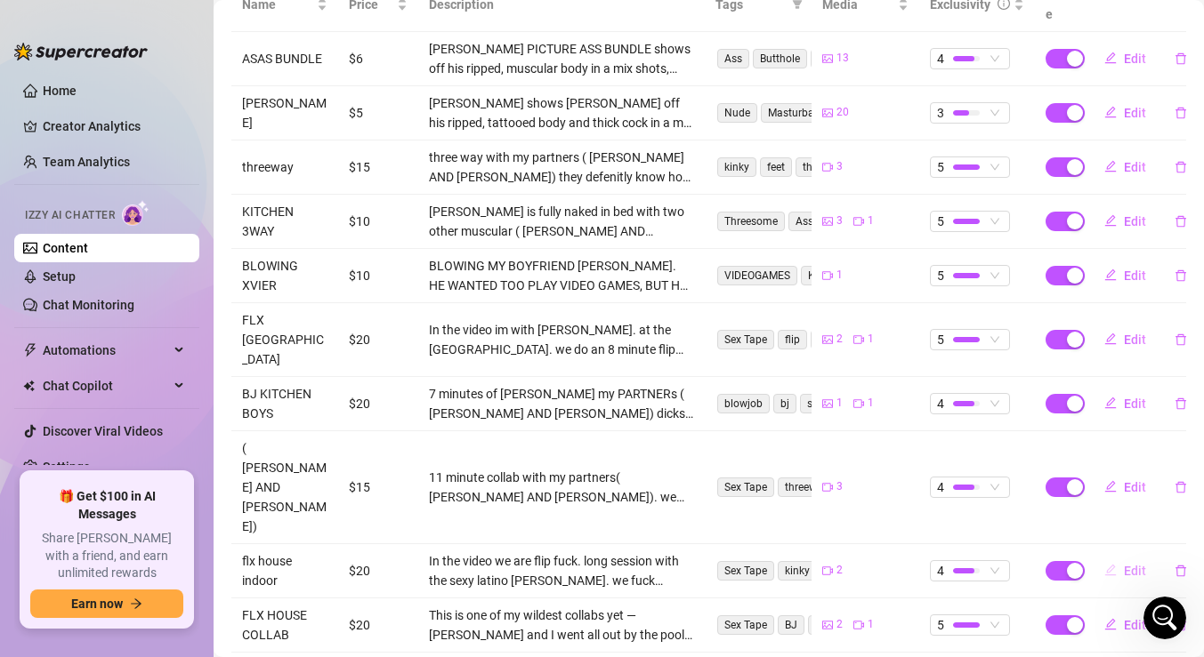
click at [1117, 557] on button "Edit" at bounding box center [1125, 571] width 70 height 28
type textarea "cant resist to take [PERSON_NAME] and give him mine"
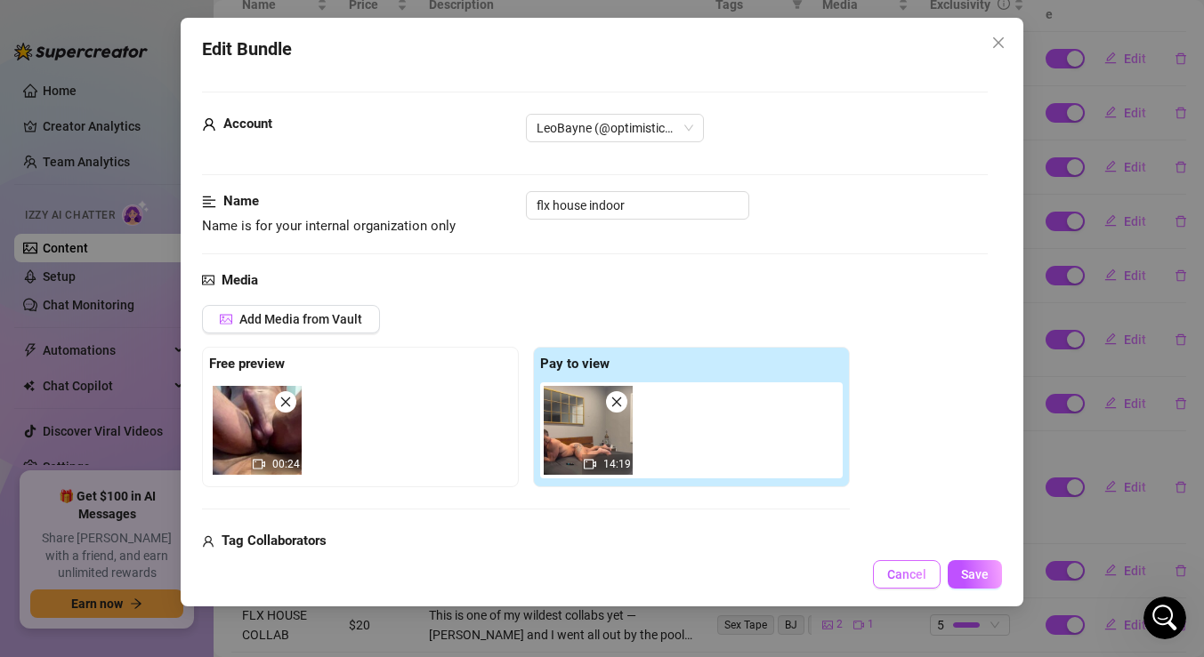
click at [917, 562] on button "Cancel" at bounding box center [907, 574] width 68 height 28
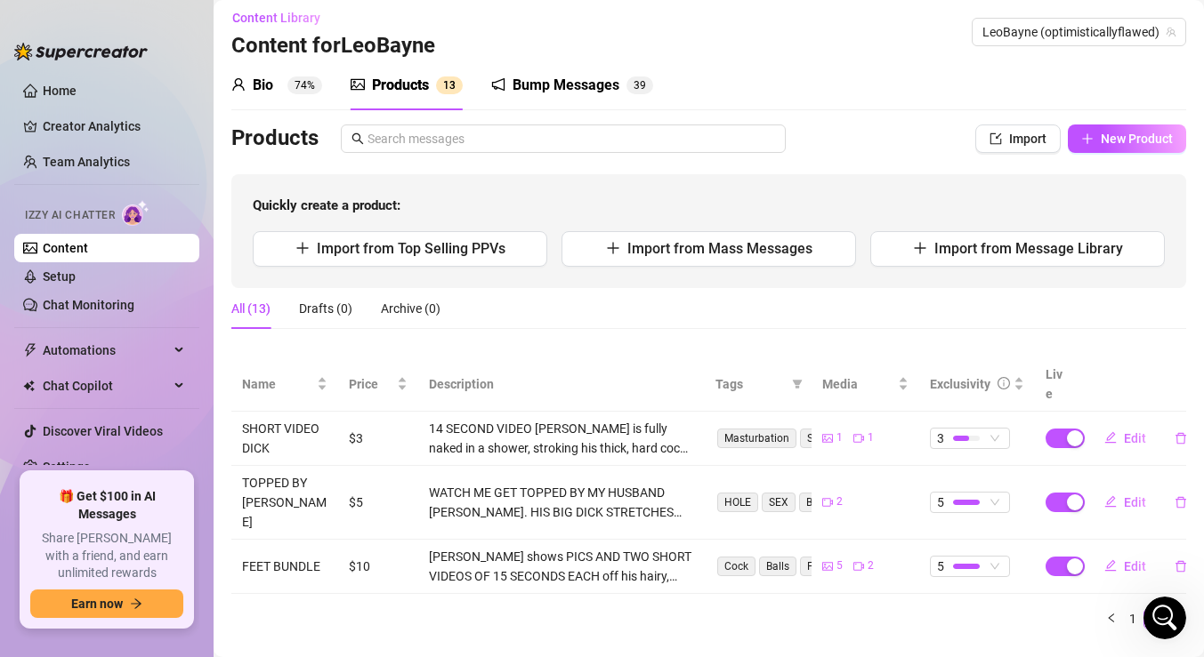
click at [534, 80] on div "Bump Messages" at bounding box center [565, 85] width 107 height 21
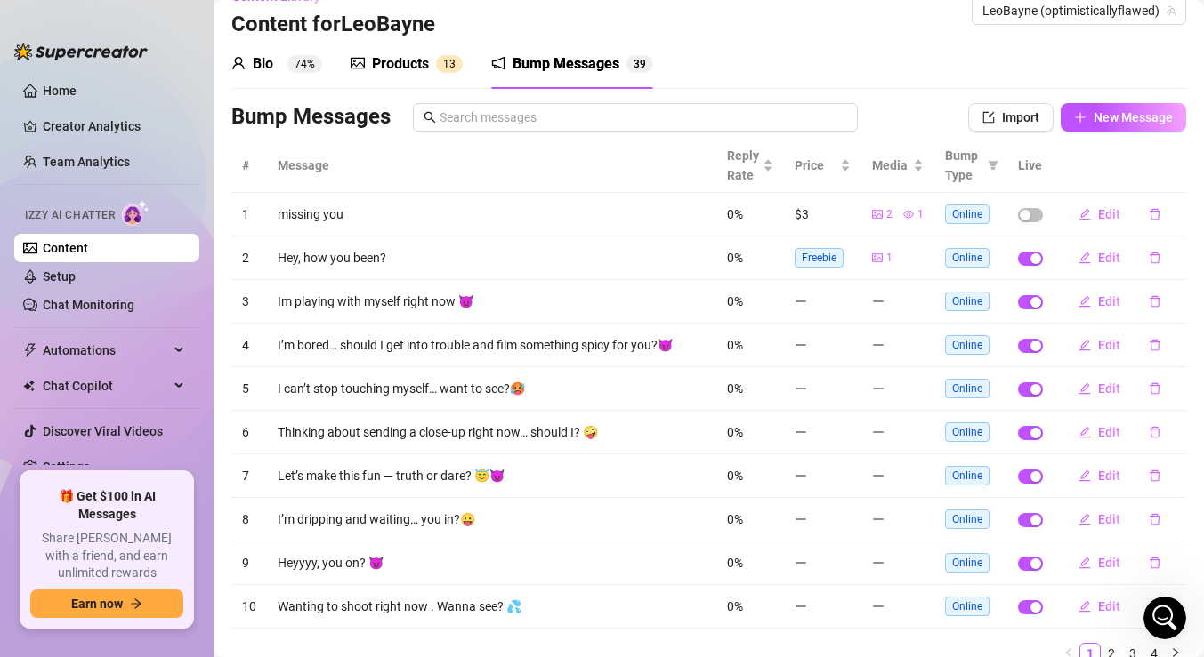
scroll to position [34, 0]
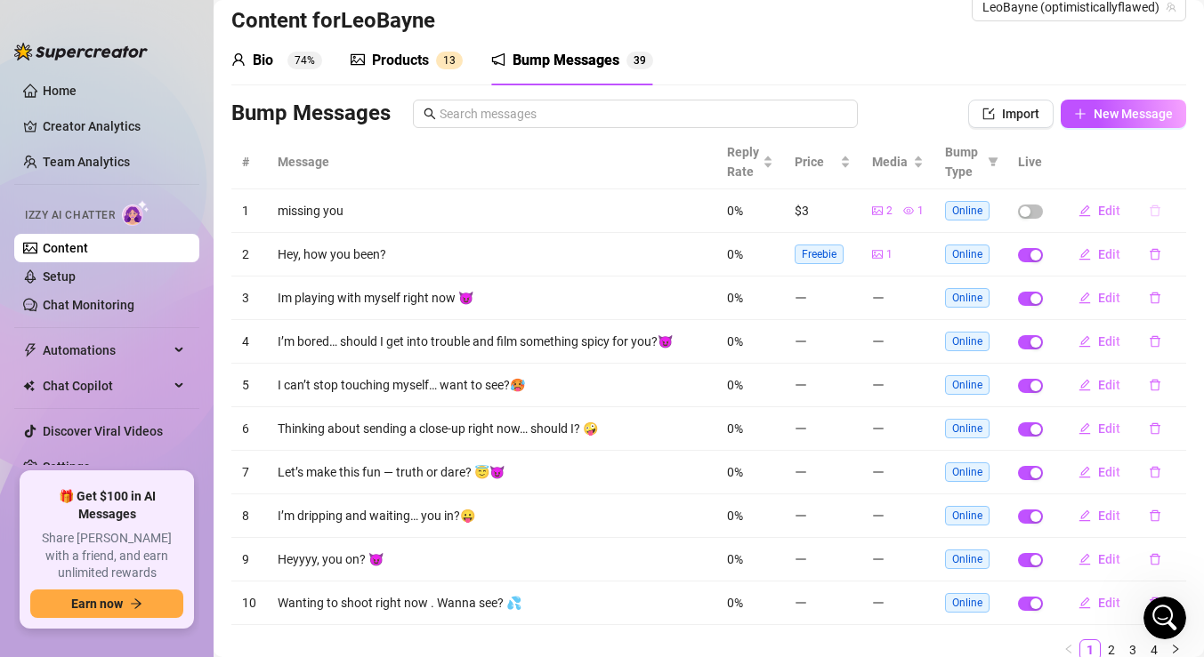
click at [1157, 211] on icon "delete" at bounding box center [1155, 211] width 12 height 12
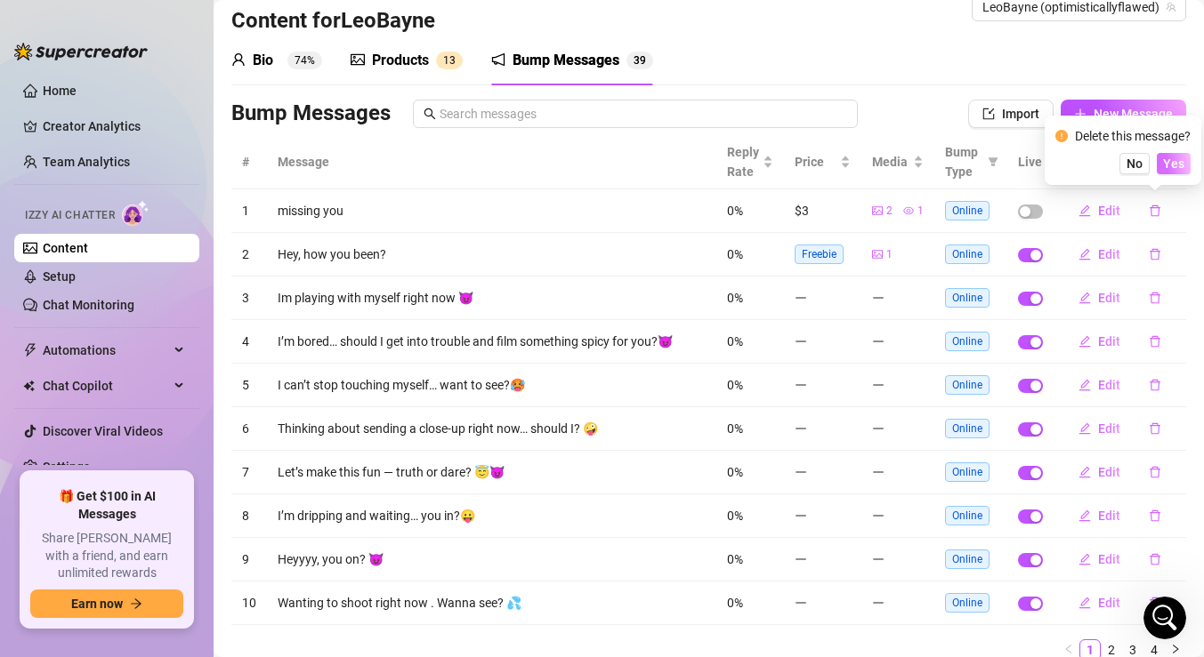
click at [1175, 164] on span "Yes" at bounding box center [1173, 164] width 21 height 14
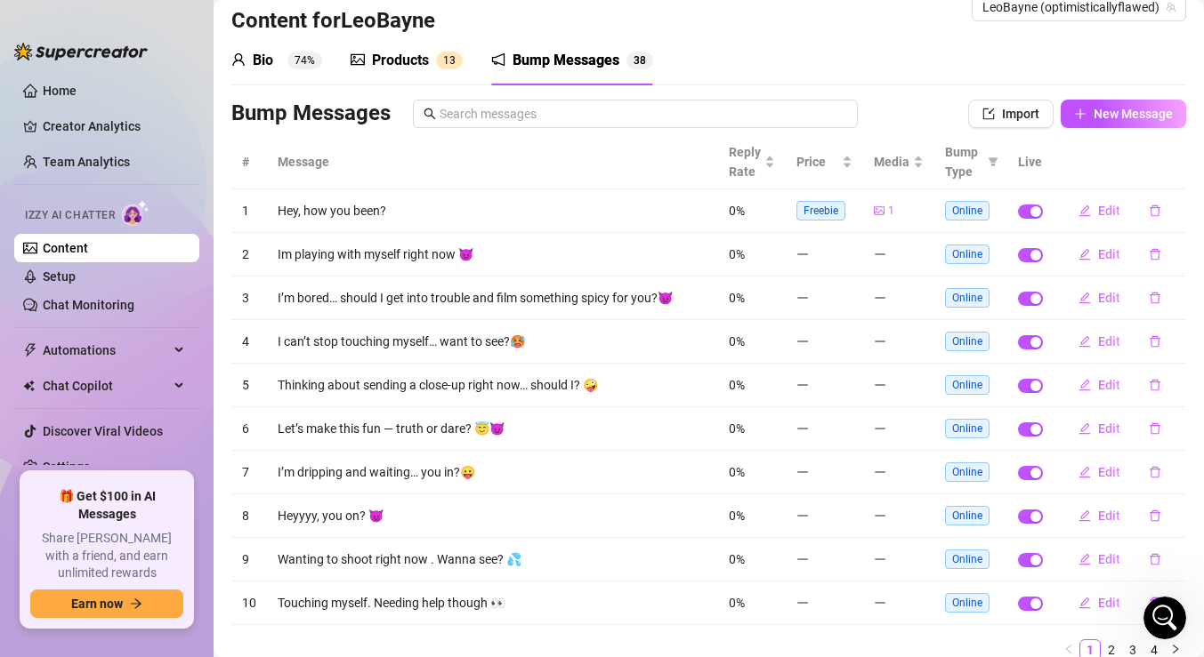
click at [77, 141] on ul "Home Creator Analytics Team Analytics Izzy AI Chatter Content Setup Chat Monito…" at bounding box center [106, 267] width 185 height 396
click at [77, 128] on link "Creator Analytics" at bounding box center [114, 126] width 142 height 28
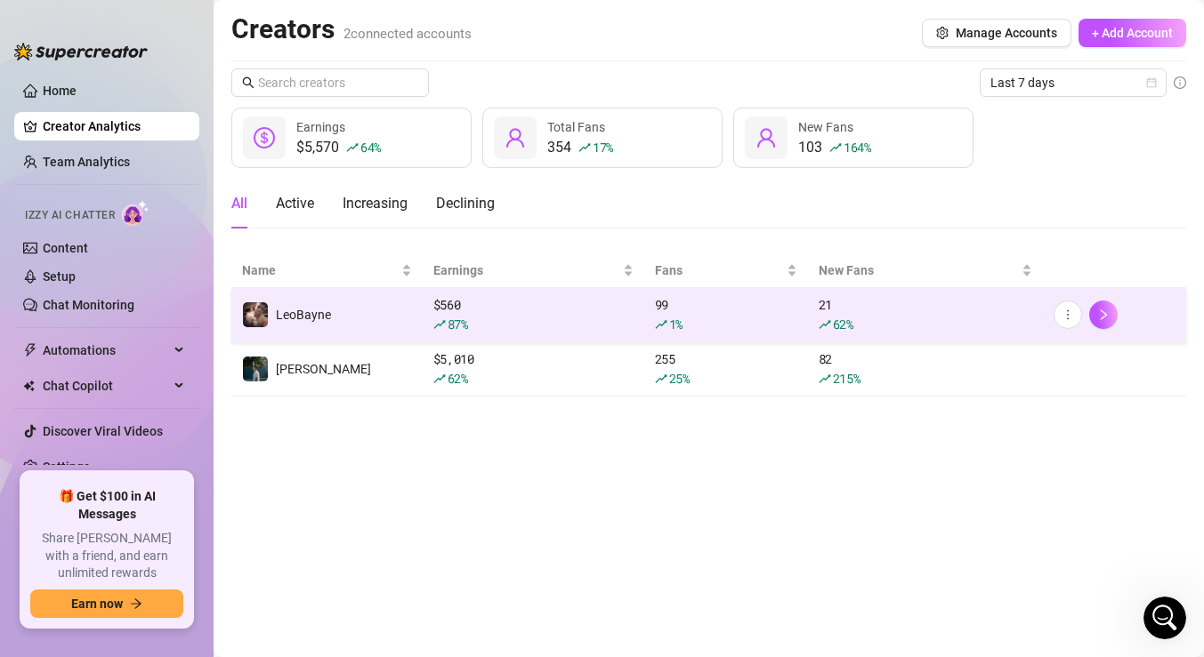
click at [482, 306] on div "$ 560 87 %" at bounding box center [533, 314] width 200 height 39
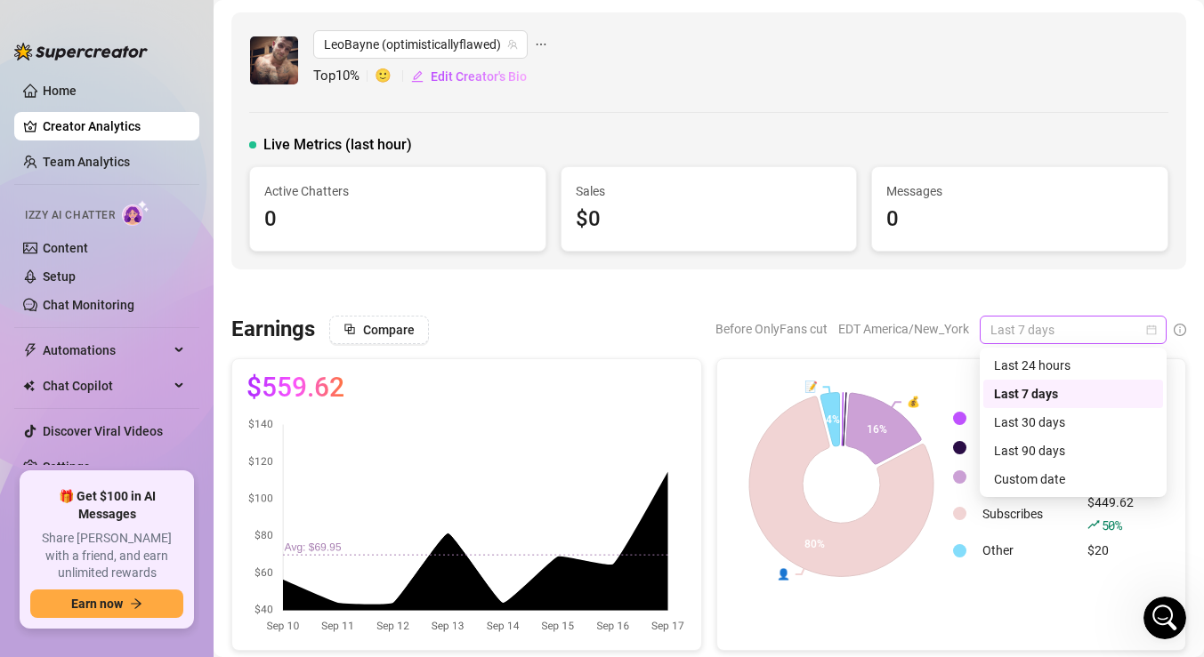
click at [1004, 317] on span "Last 7 days" at bounding box center [1072, 330] width 165 height 27
click at [1015, 364] on div "Last 24 hours" at bounding box center [1073, 366] width 158 height 20
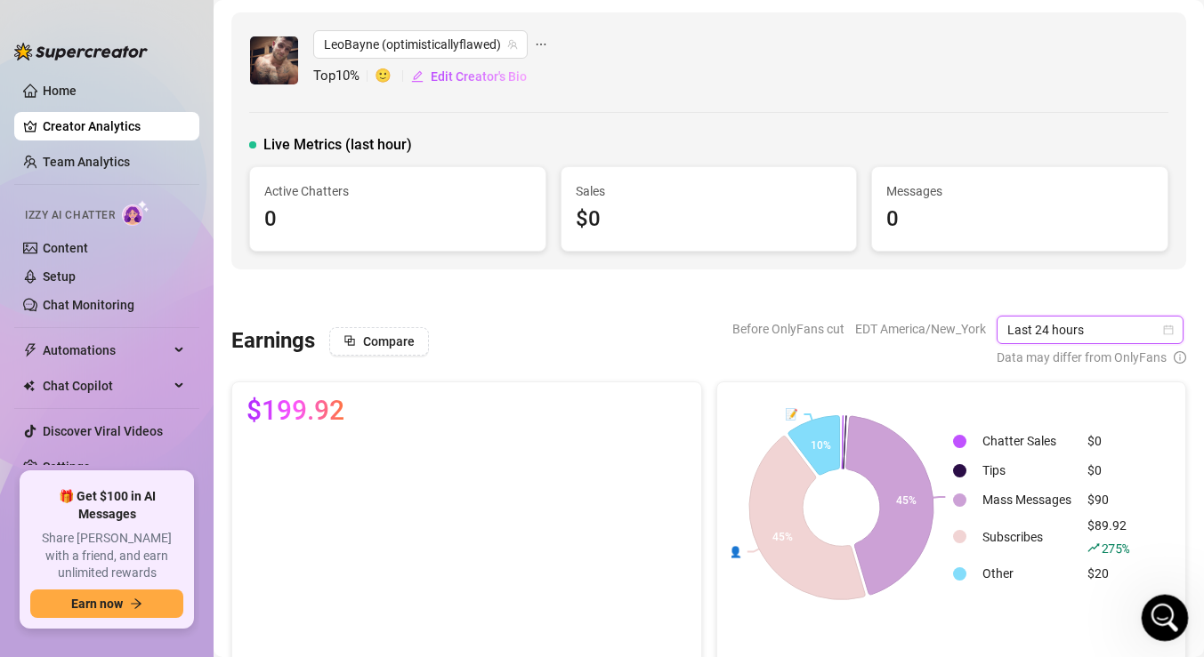
click at [1166, 610] on icon "Open Intercom Messenger" at bounding box center [1162, 615] width 29 height 29
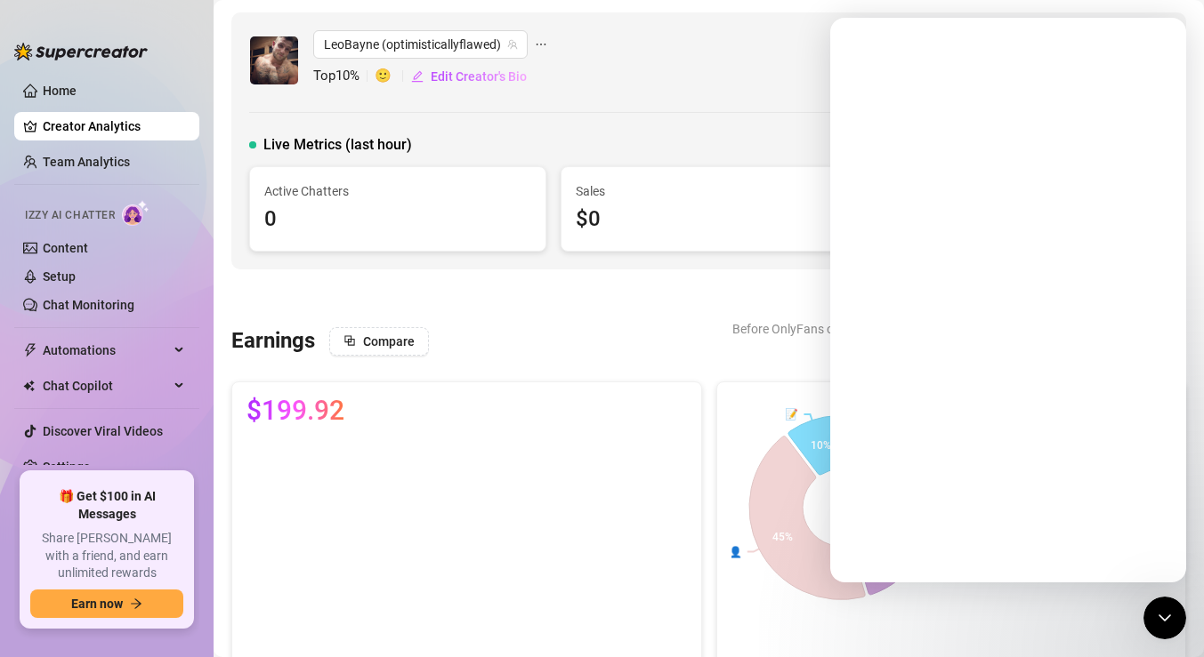
click at [729, 138] on div "Live Metrics (last hour)" at bounding box center [708, 144] width 919 height 21
click at [1161, 625] on icon "Close Intercom Messenger" at bounding box center [1161, 615] width 21 height 21
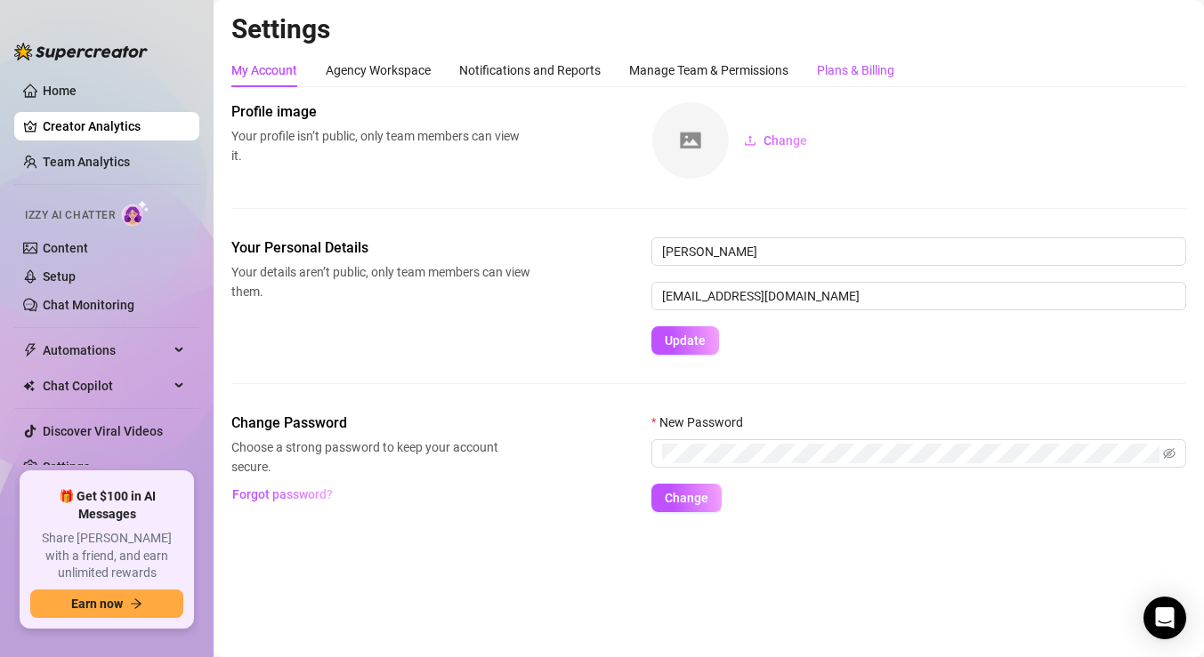
click at [853, 67] on div "Plans & Billing" at bounding box center [855, 70] width 77 height 20
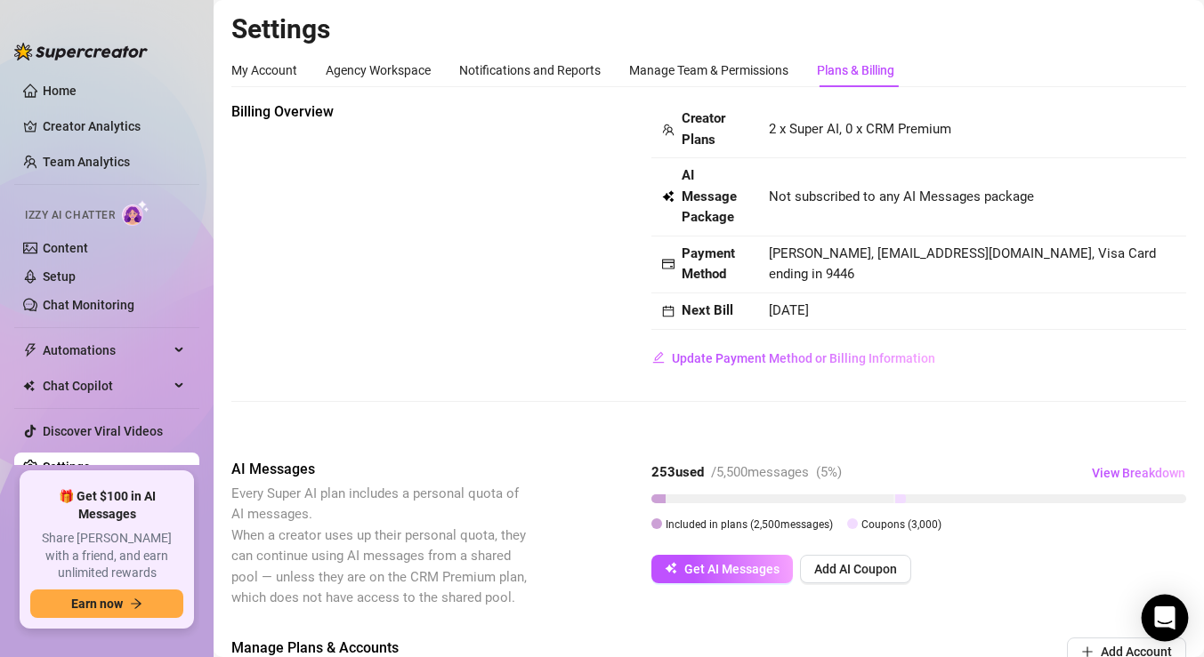
click at [1144, 625] on body "Home Creator Analytics Team Analytics Izzy AI Chatter Content Setup Chat Monito…" at bounding box center [602, 328] width 1204 height 657
click at [1170, 614] on icon "Open Intercom Messenger" at bounding box center [1164, 618] width 20 height 23
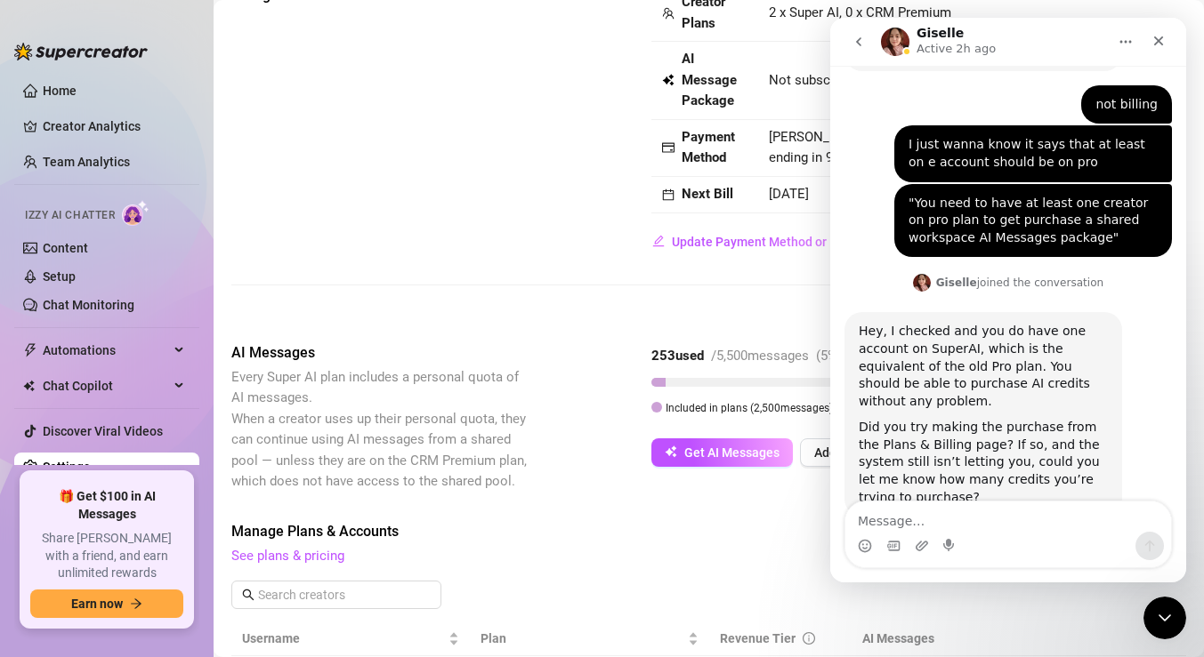
scroll to position [117, 0]
click at [768, 516] on div "Billing Overview Creator Plans 2 x Super AI, 0 x CRM Premium AI Message Package…" at bounding box center [708, 602] width 955 height 1236
click at [1155, 46] on icon "Close" at bounding box center [1158, 41] width 14 height 14
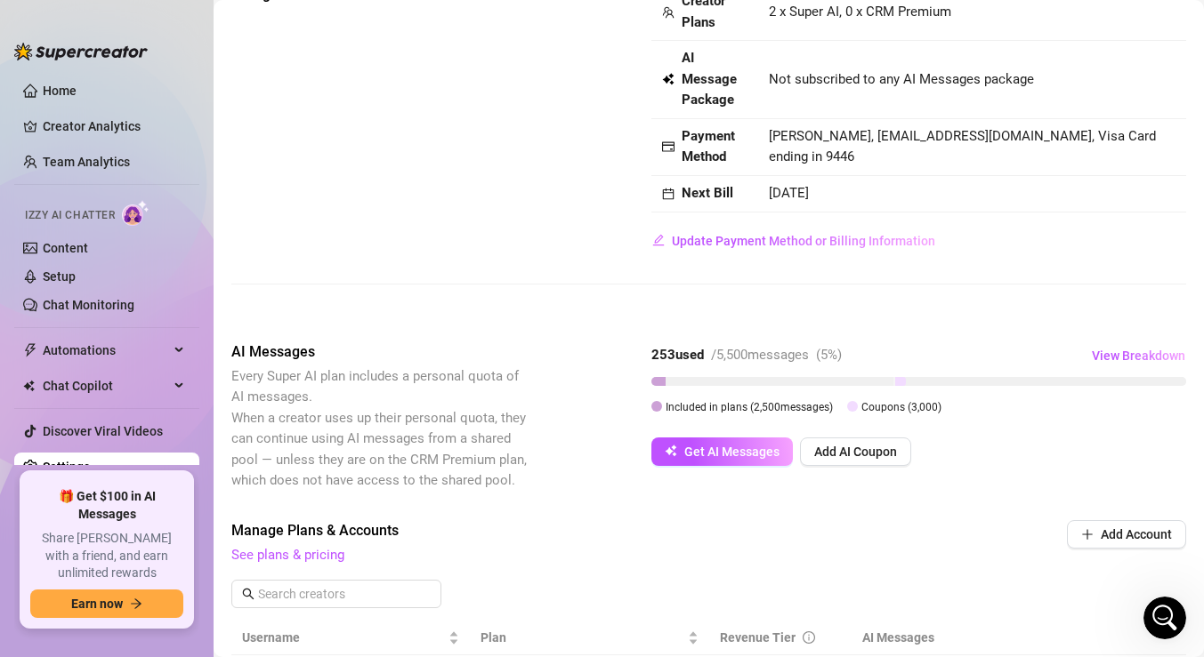
scroll to position [1141, 0]
click at [1168, 624] on icon "Open Intercom Messenger" at bounding box center [1162, 615] width 29 height 29
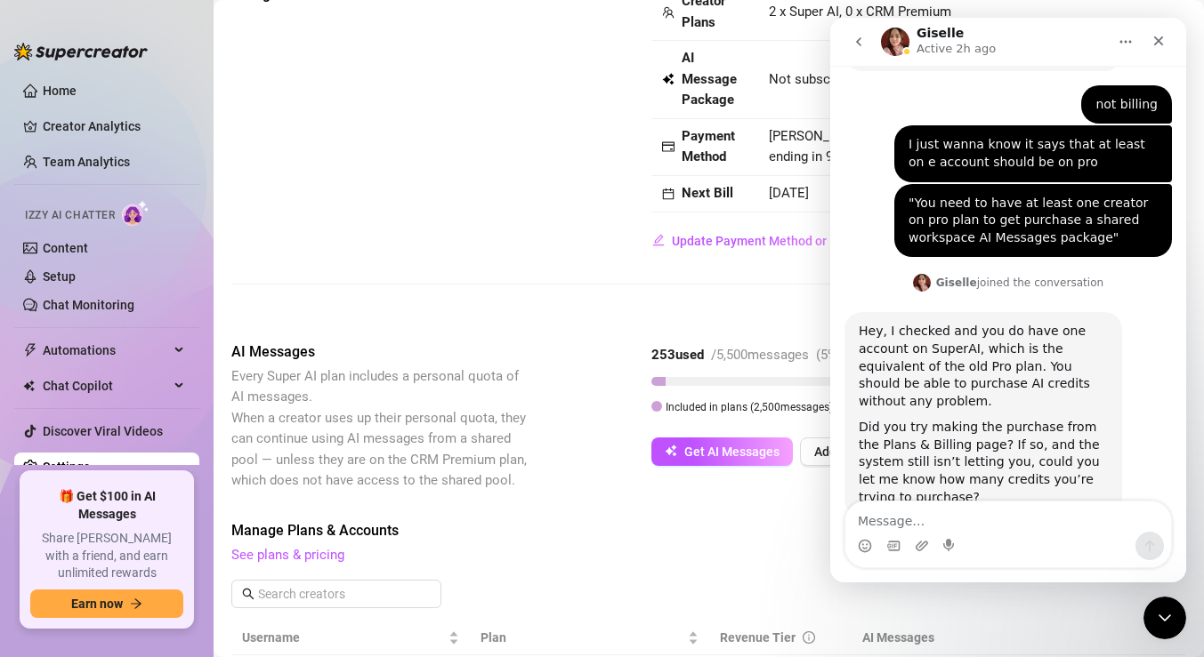
click at [974, 528] on textarea "Message…" at bounding box center [1008, 517] width 326 height 30
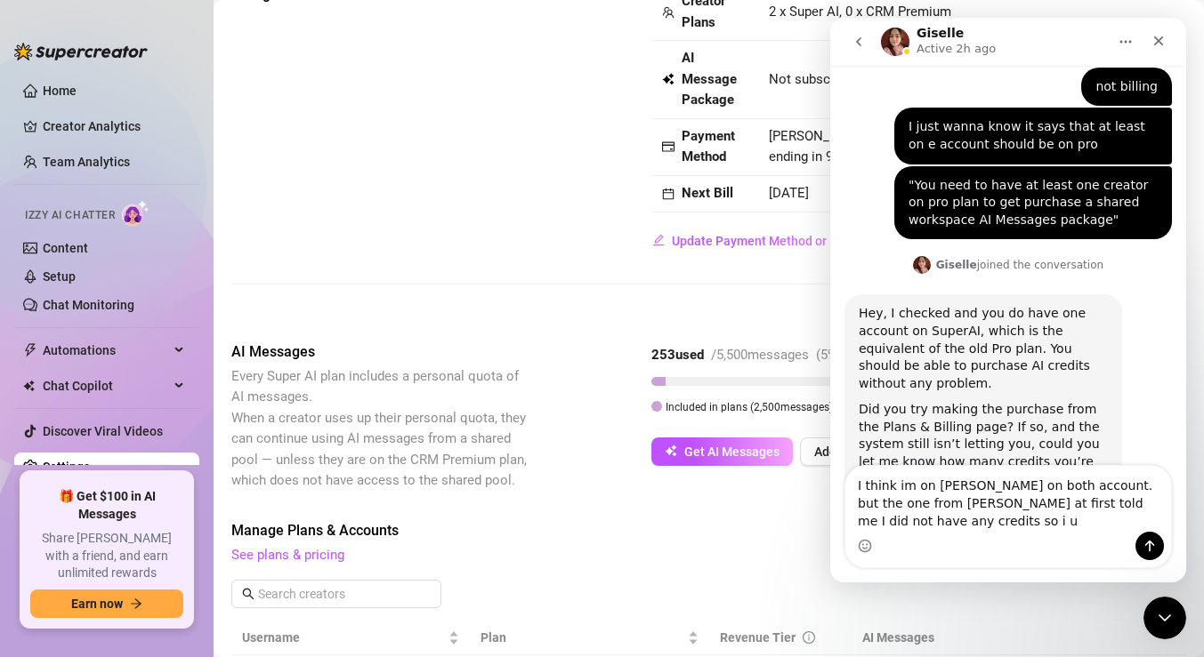
scroll to position [1177, 0]
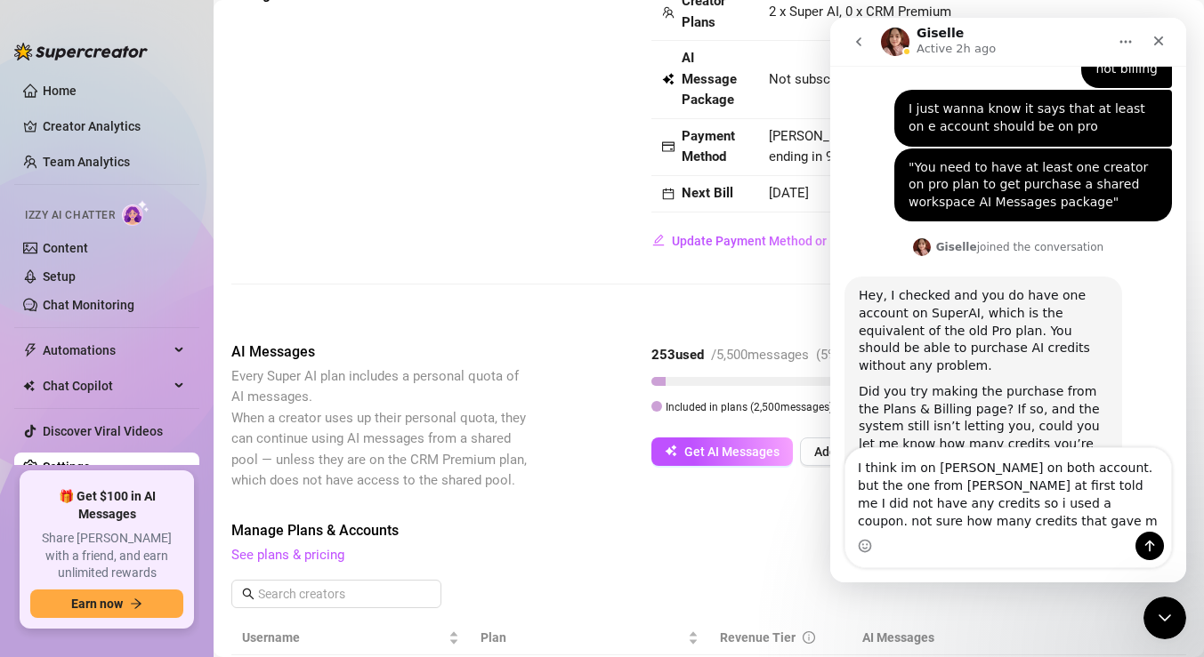
type textarea "I think im on suer ai on both account. but the one from leo at first told me I …"
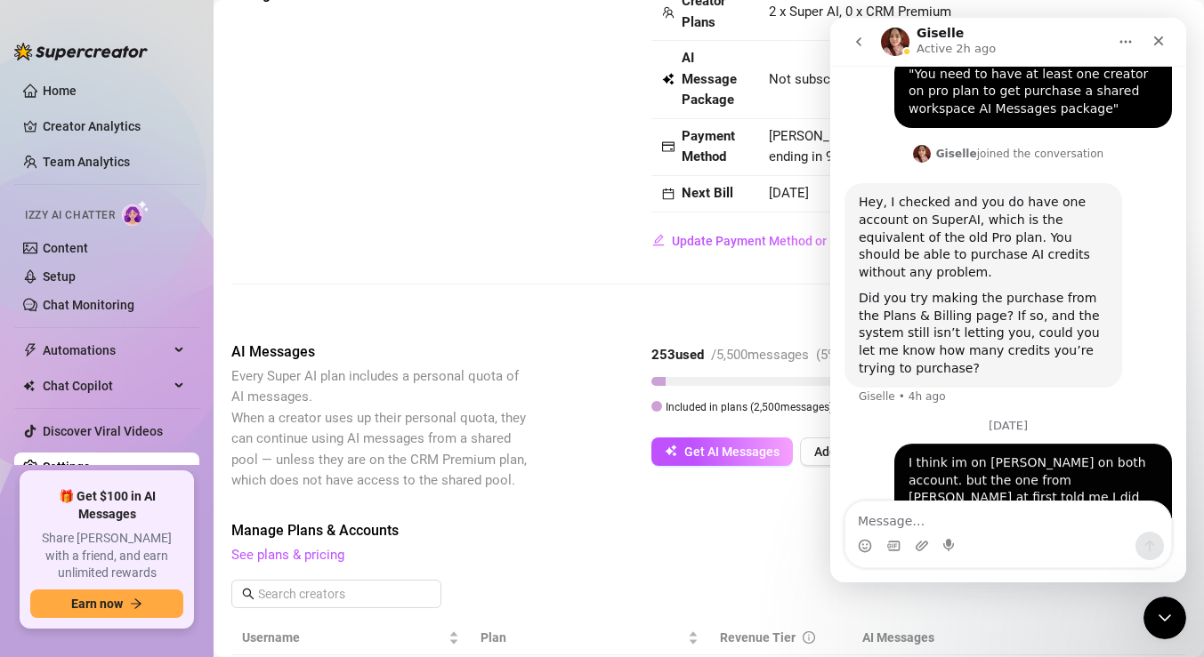
scroll to position [1295, 0]
click at [1162, 598] on div "Close Intercom Messenger" at bounding box center [1162, 615] width 43 height 43
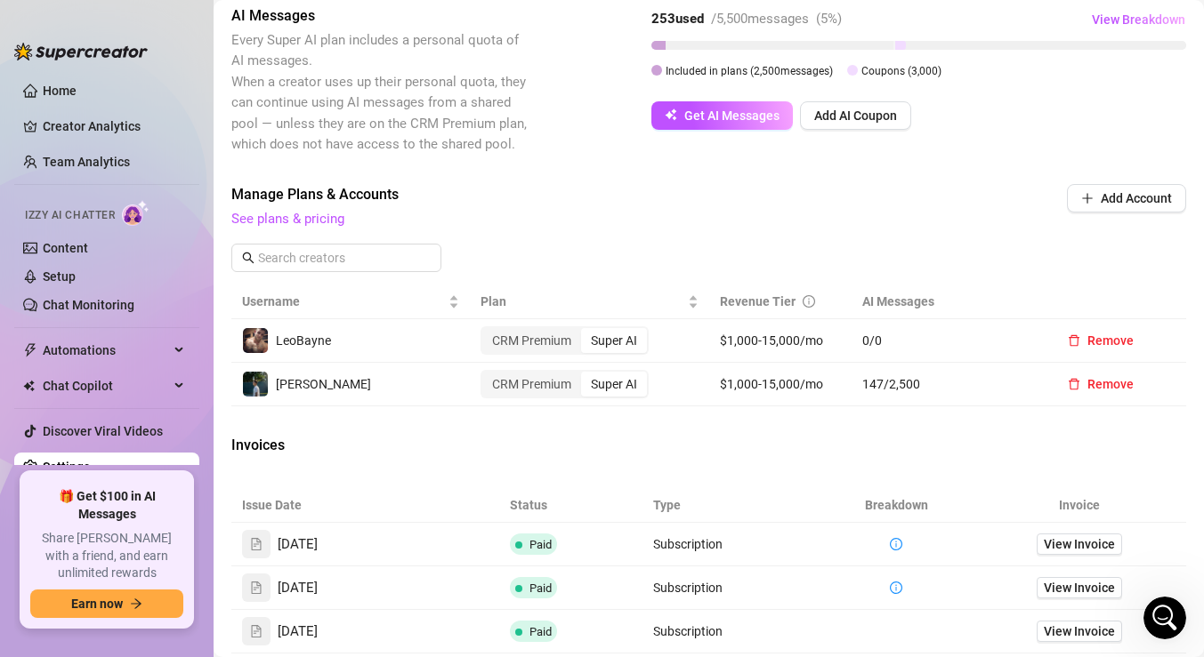
scroll to position [427, 0]
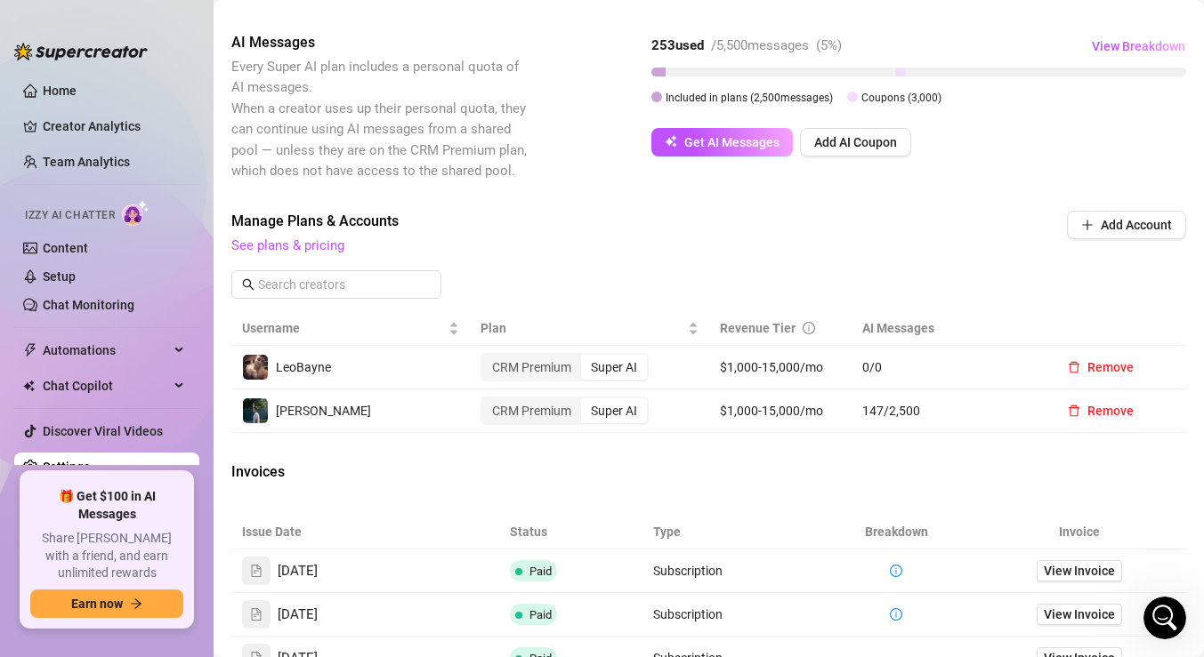
click at [862, 376] on span "0 / 0" at bounding box center [947, 368] width 170 height 20
click at [867, 375] on span "0 / 0" at bounding box center [947, 368] width 170 height 20
click at [786, 146] on button "Get AI Messages" at bounding box center [721, 142] width 141 height 28
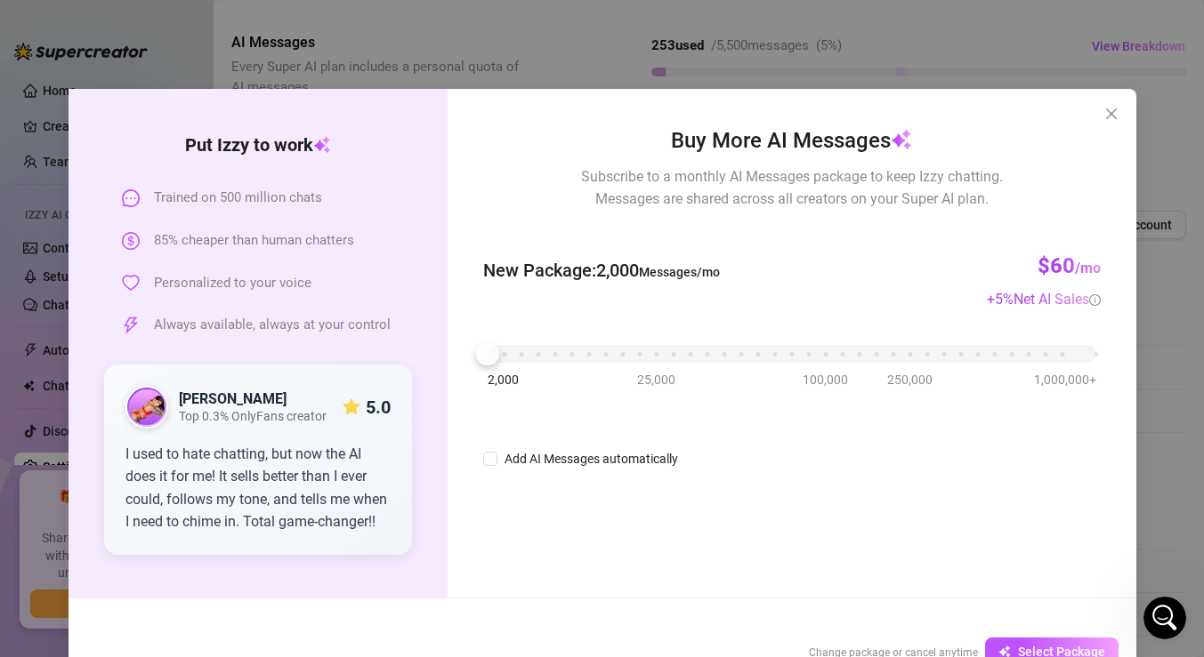
scroll to position [48, 0]
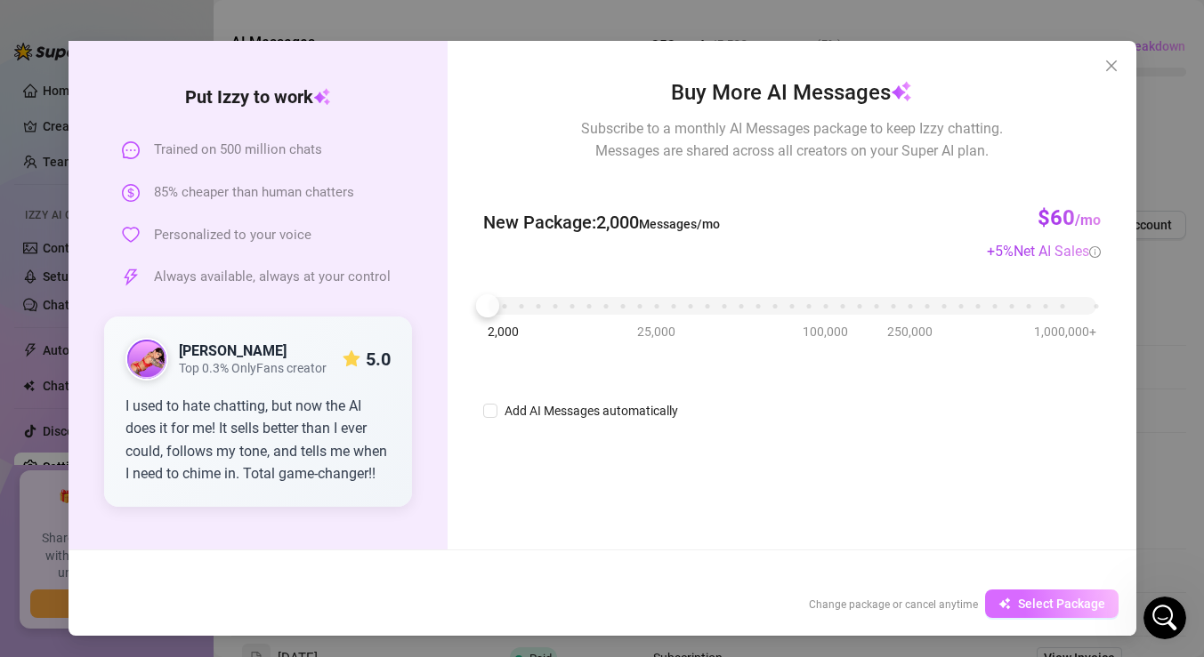
click at [1020, 599] on span "Select Package" at bounding box center [1061, 604] width 87 height 14
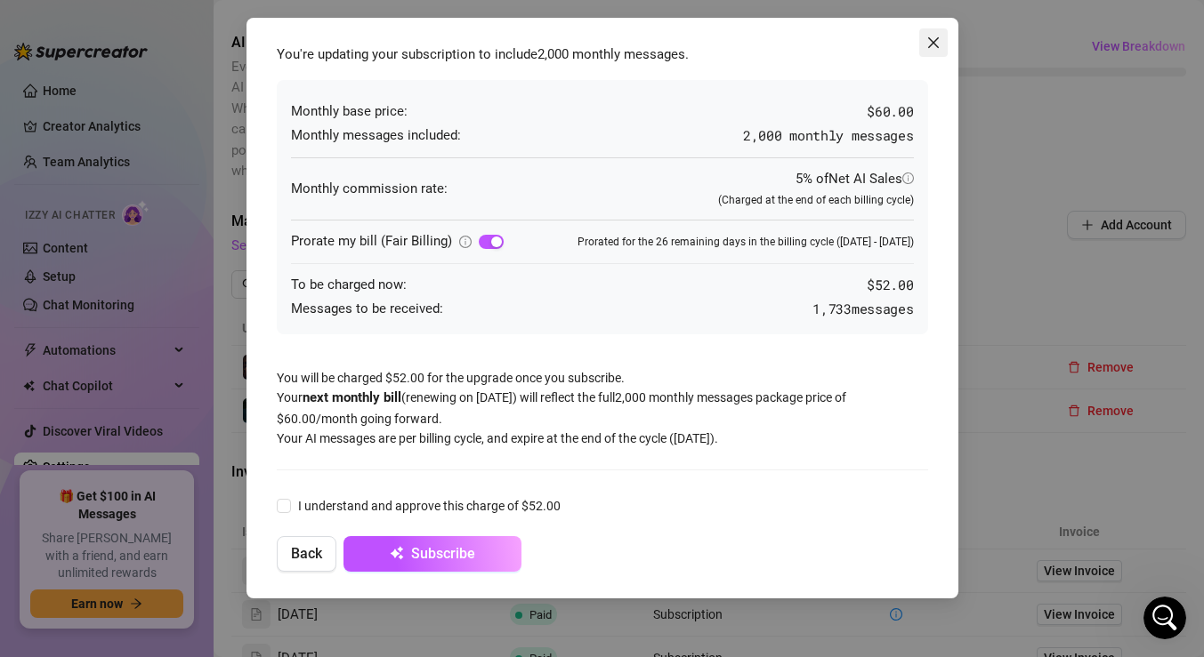
click at [933, 39] on icon "close" at bounding box center [933, 43] width 14 height 14
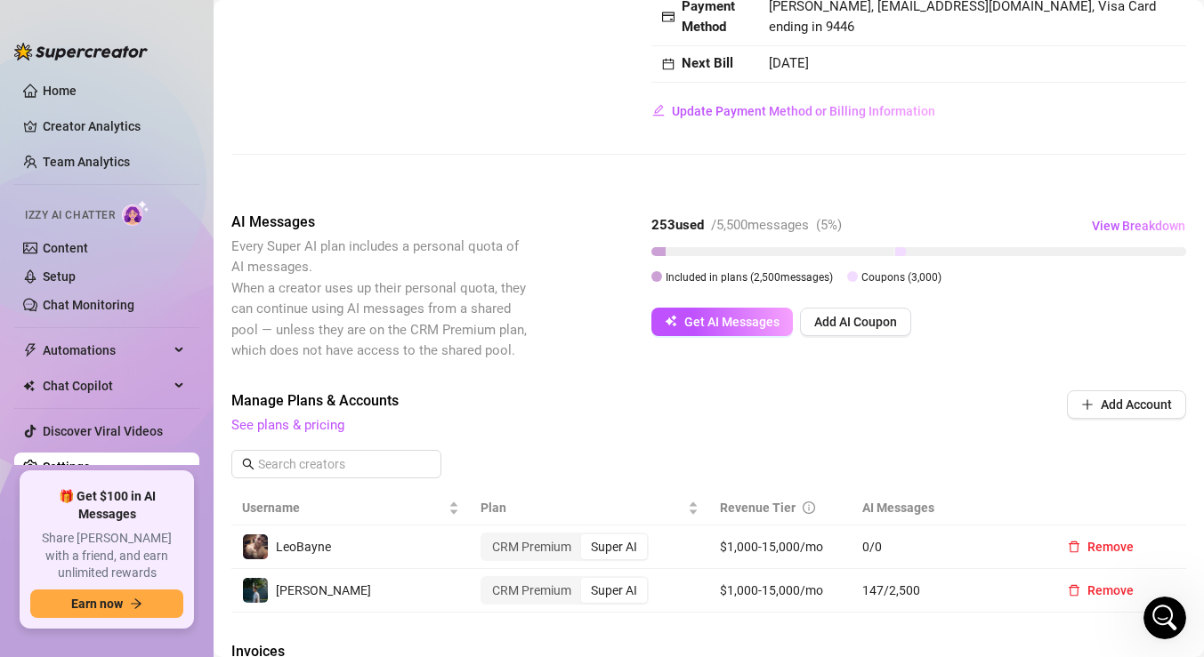
scroll to position [244, 0]
